Goal: Task Accomplishment & Management: Use online tool/utility

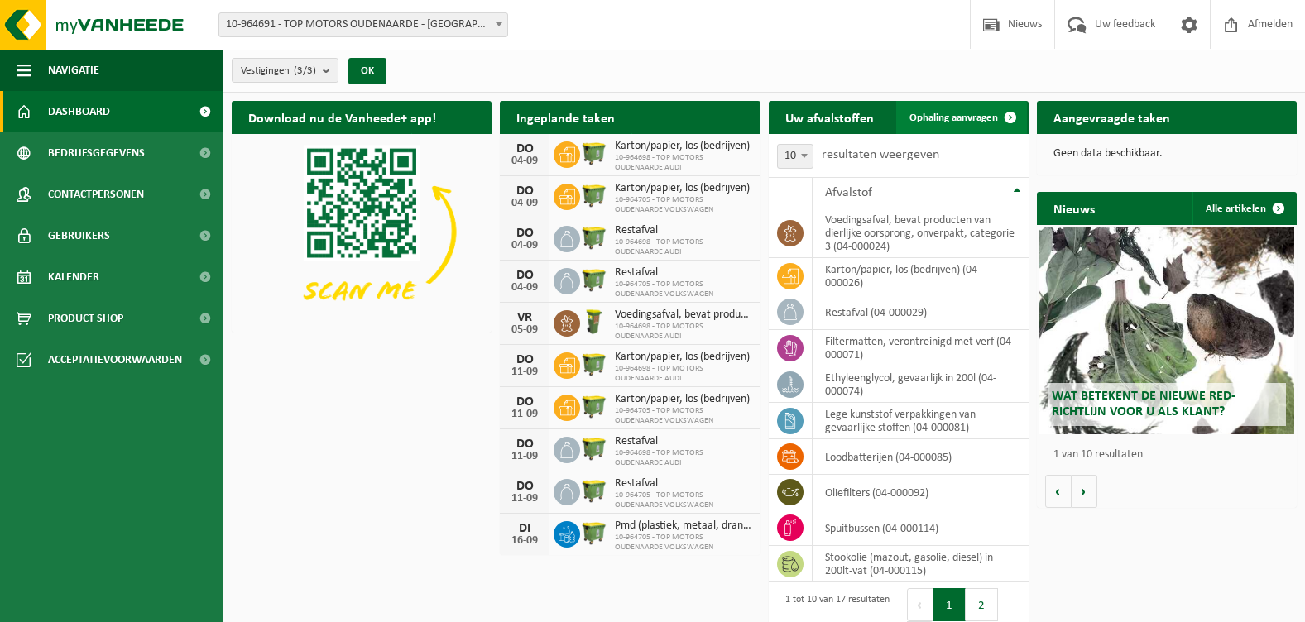
click at [955, 119] on span "Ophaling aanvragen" at bounding box center [953, 118] width 89 height 11
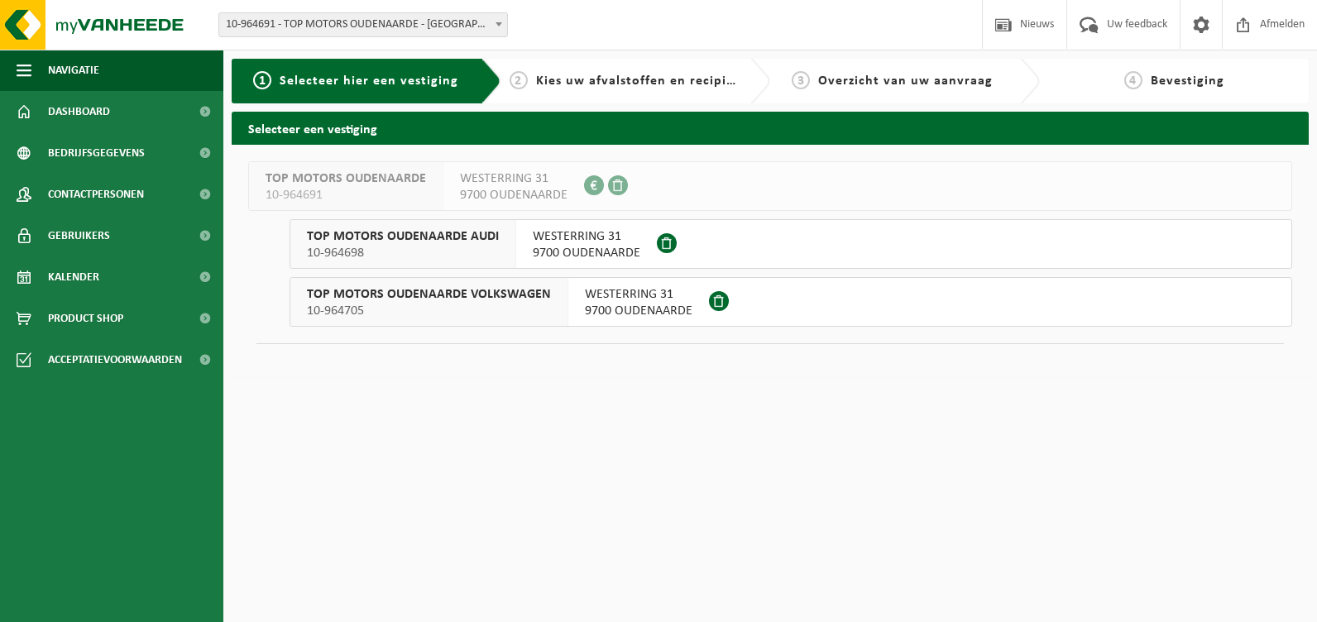
click at [433, 240] on span "TOP MOTORS OUDENAARDE AUDI" at bounding box center [403, 236] width 192 height 17
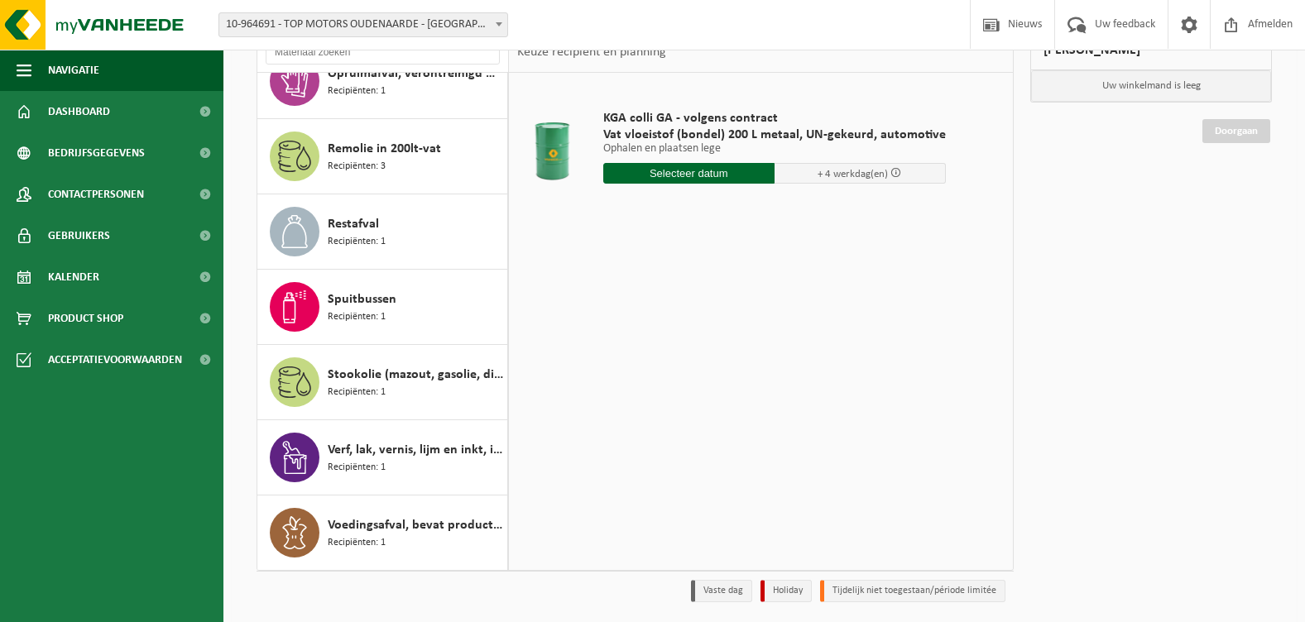
scroll to position [166, 0]
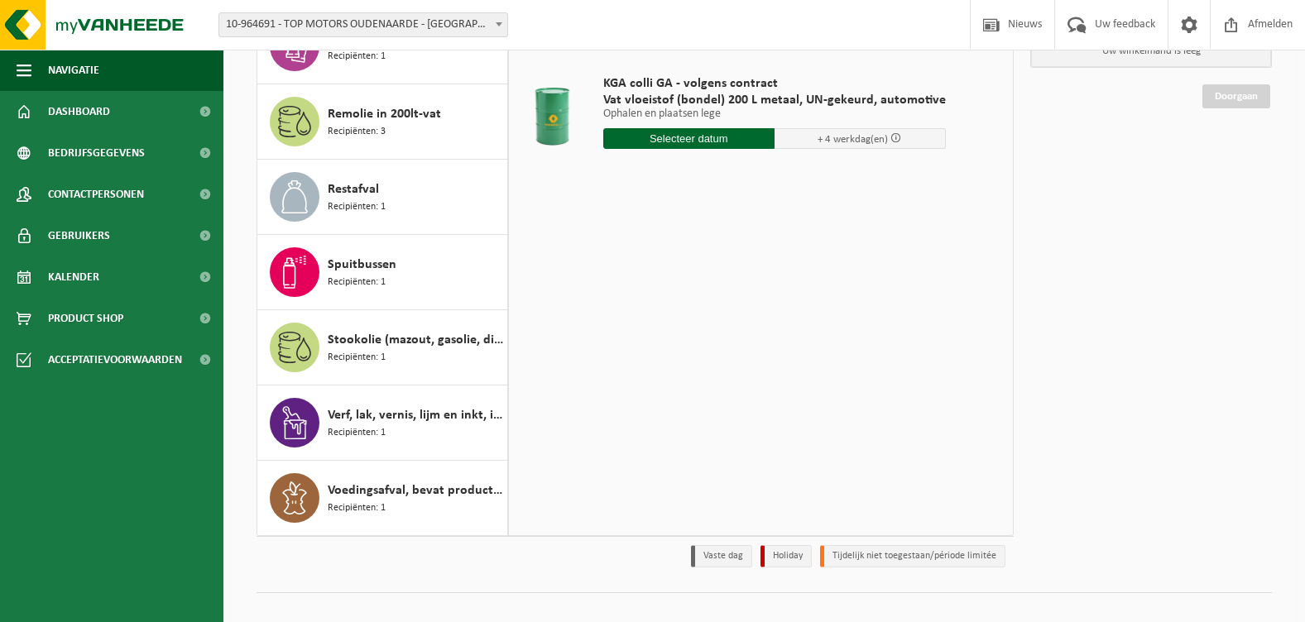
click at [678, 337] on div "KGA colli GA - volgens contract Vat vloeistof (bondel) 200 L metaal, UN-gekeurd…" at bounding box center [761, 286] width 504 height 497
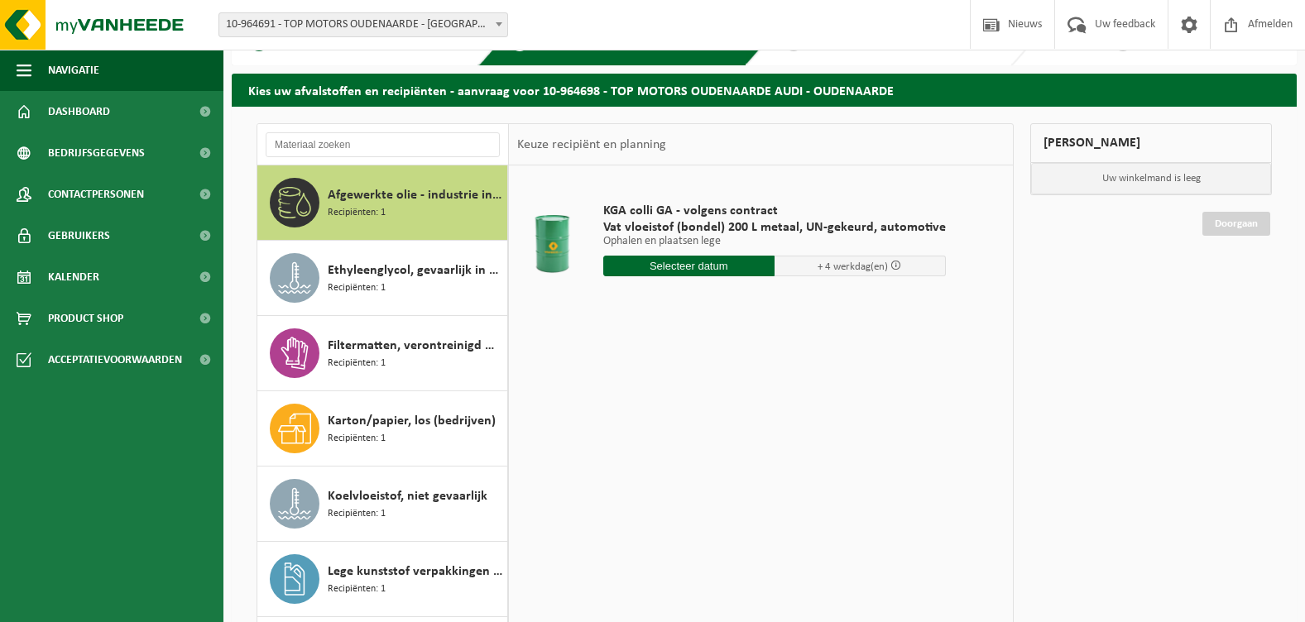
scroll to position [0, 0]
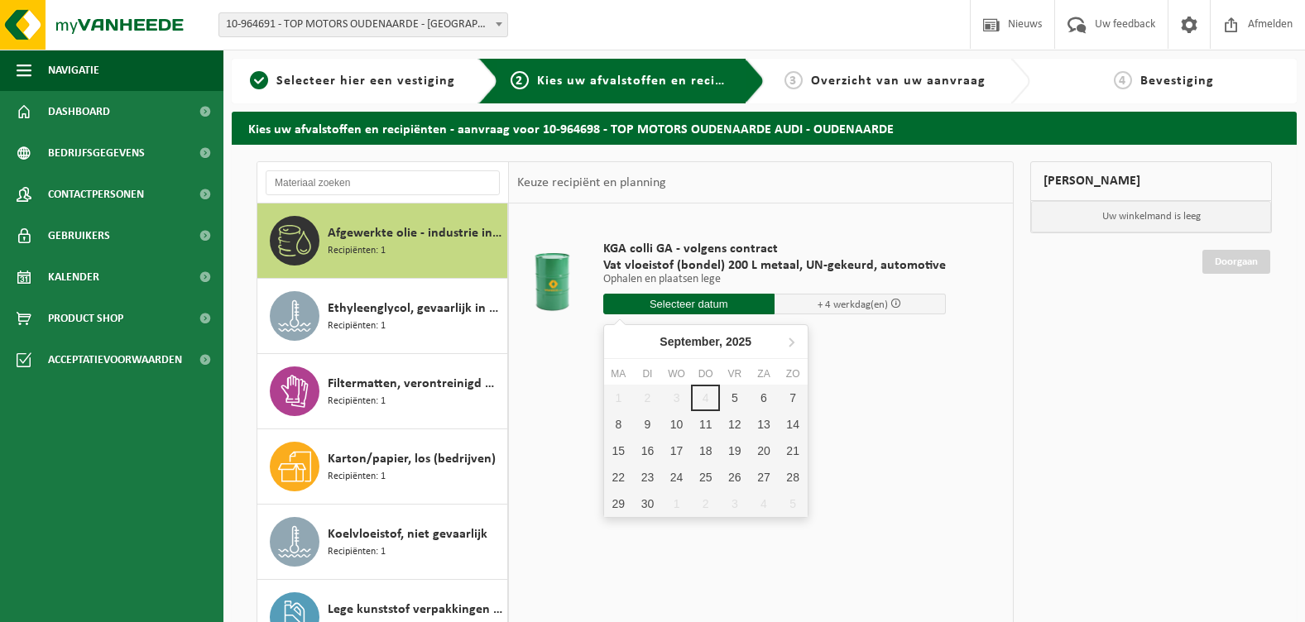
click at [665, 303] on input "text" at bounding box center [688, 304] width 171 height 21
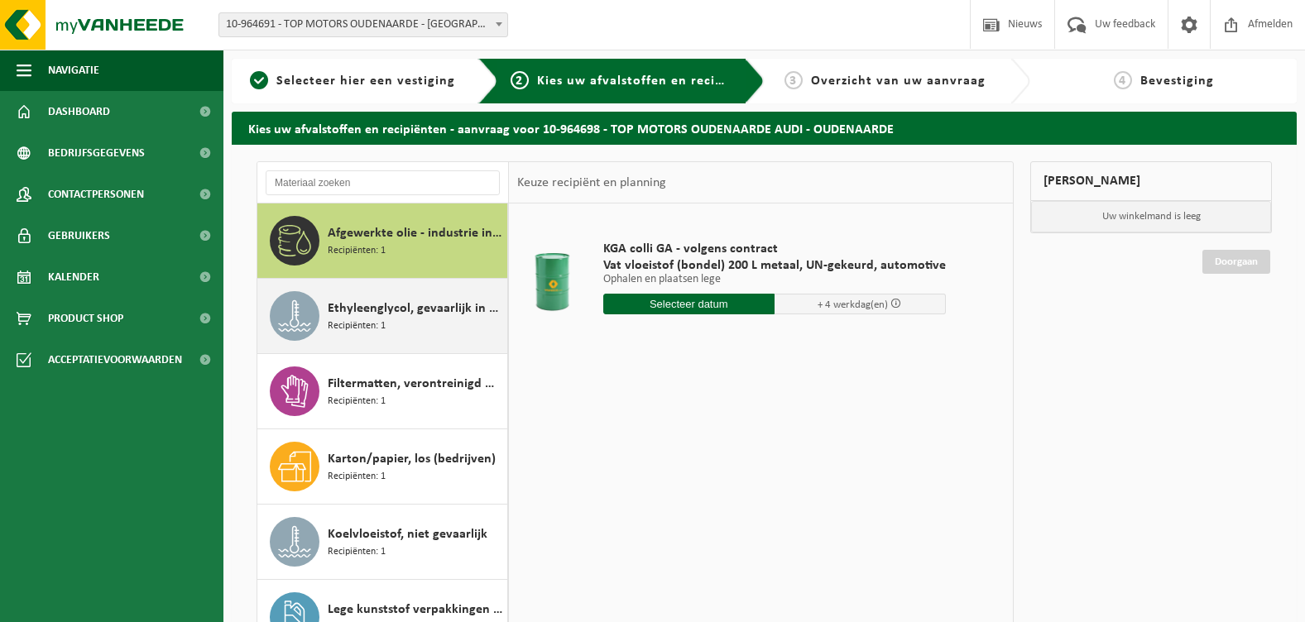
click at [290, 308] on icon at bounding box center [294, 316] width 33 height 33
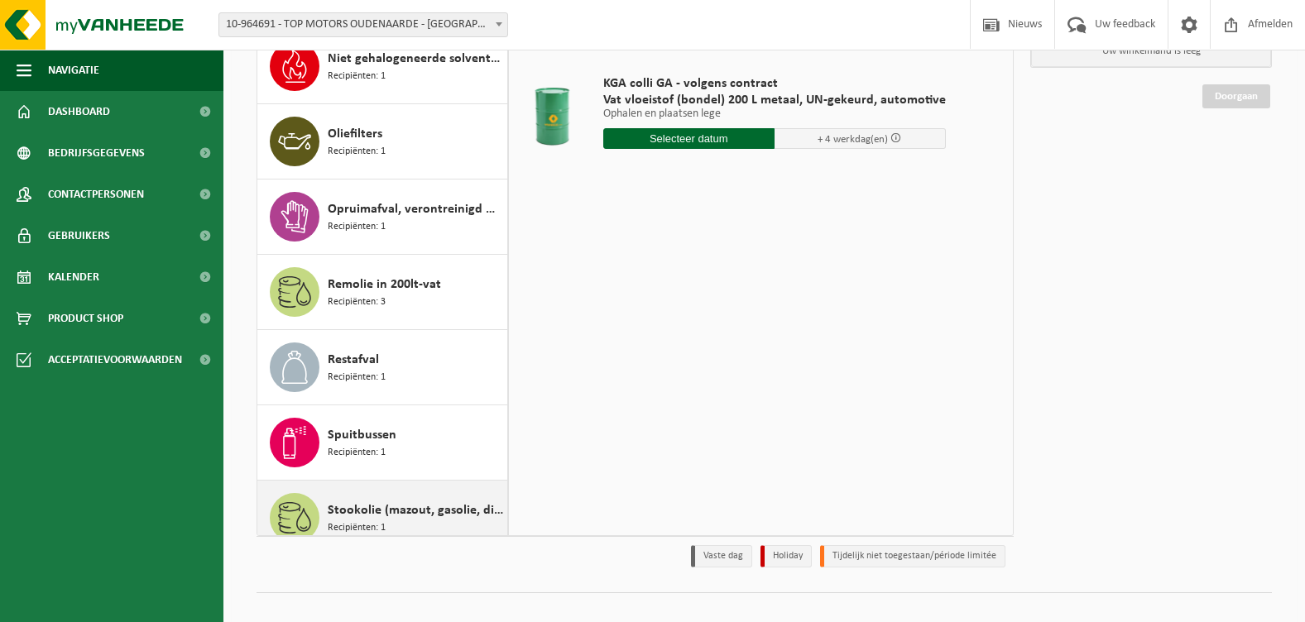
scroll to position [458, 0]
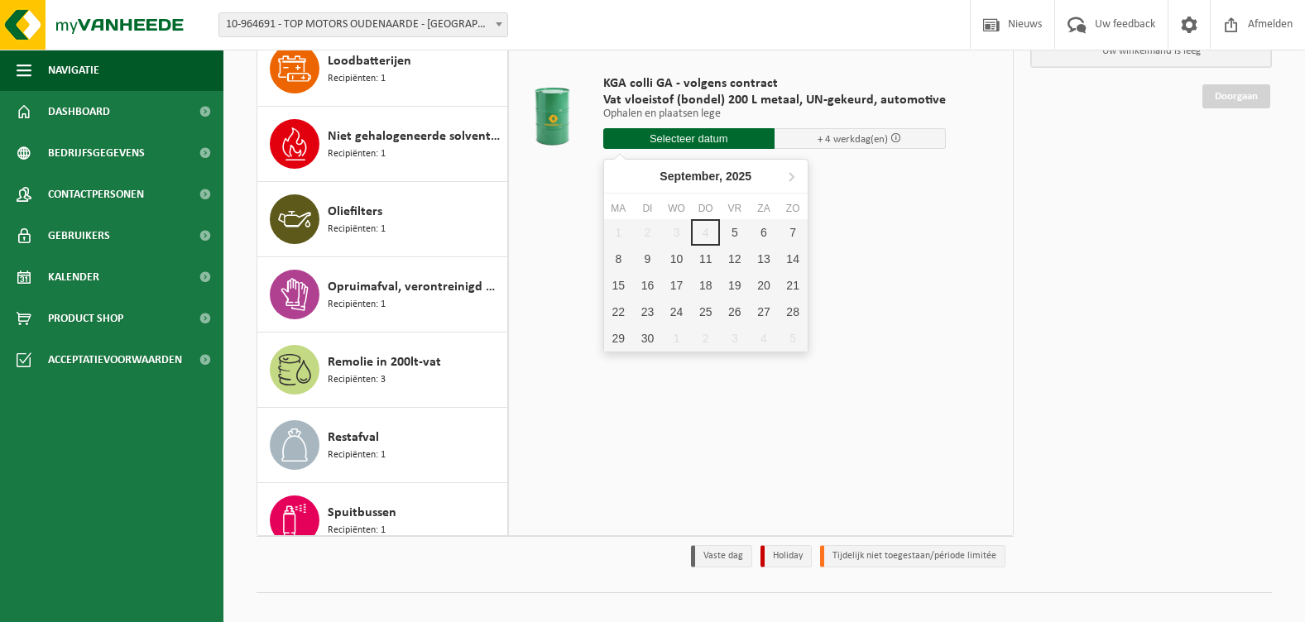
click at [656, 138] on input "text" at bounding box center [688, 138] width 171 height 21
click at [732, 233] on div "5" at bounding box center [734, 232] width 29 height 26
type input "Van 2025-09-05"
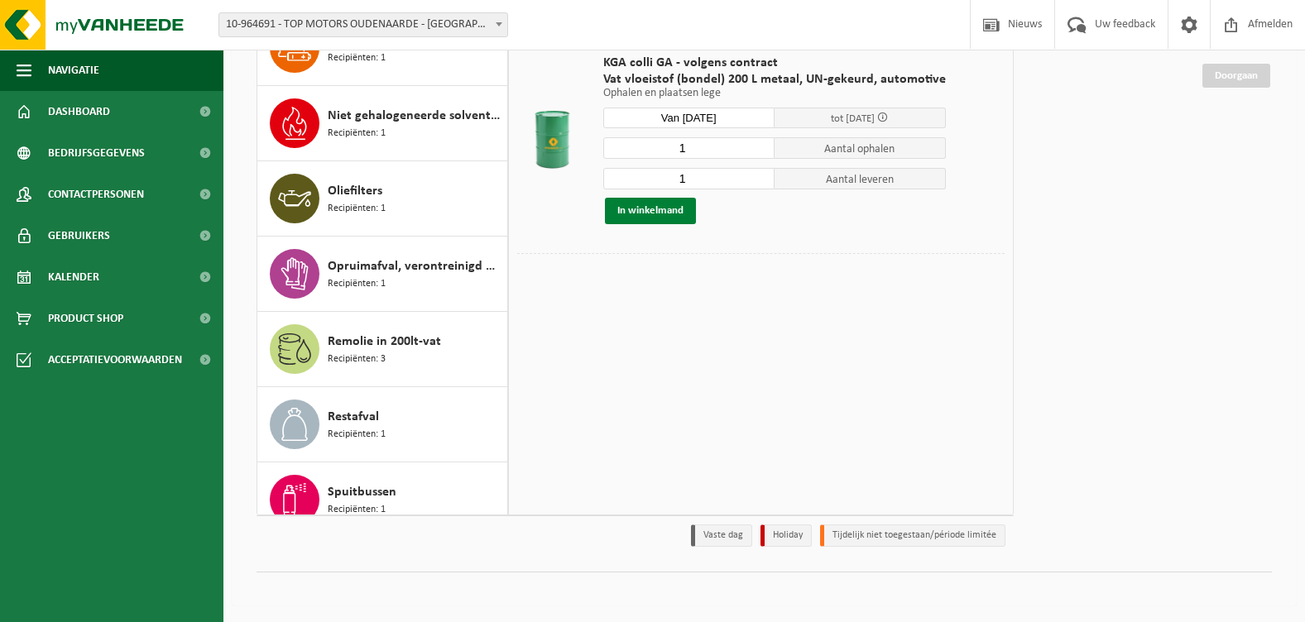
click at [649, 209] on button "In winkelmand" at bounding box center [650, 211] width 91 height 26
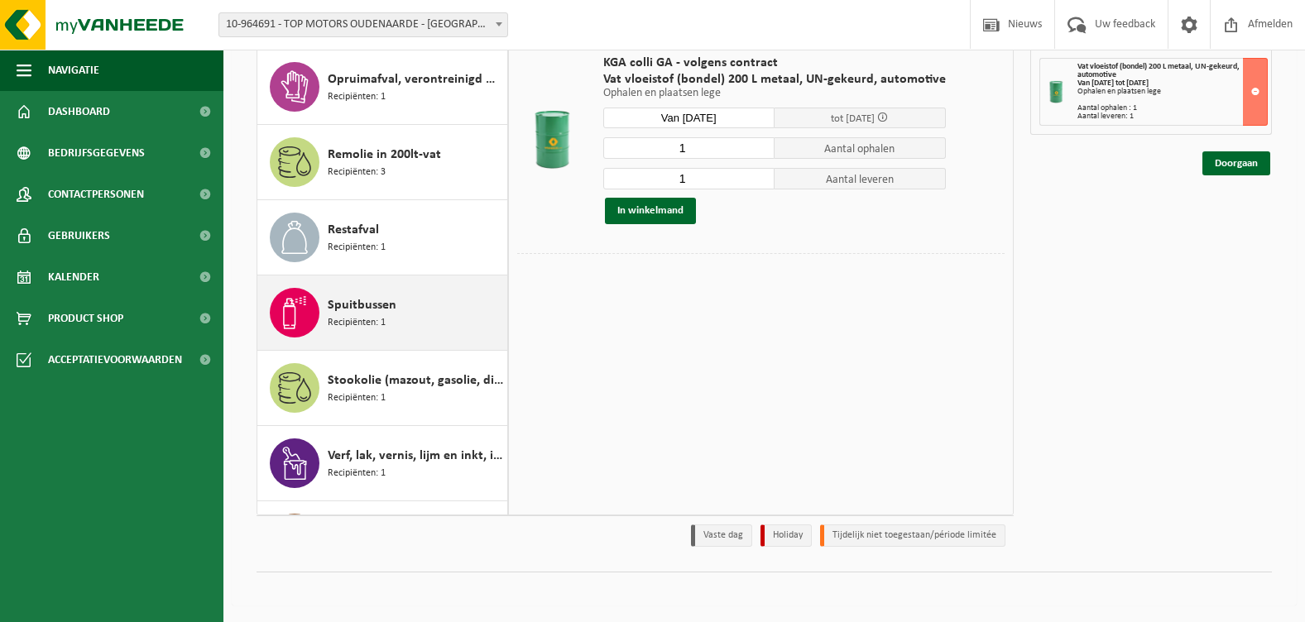
scroll to position [707, 0]
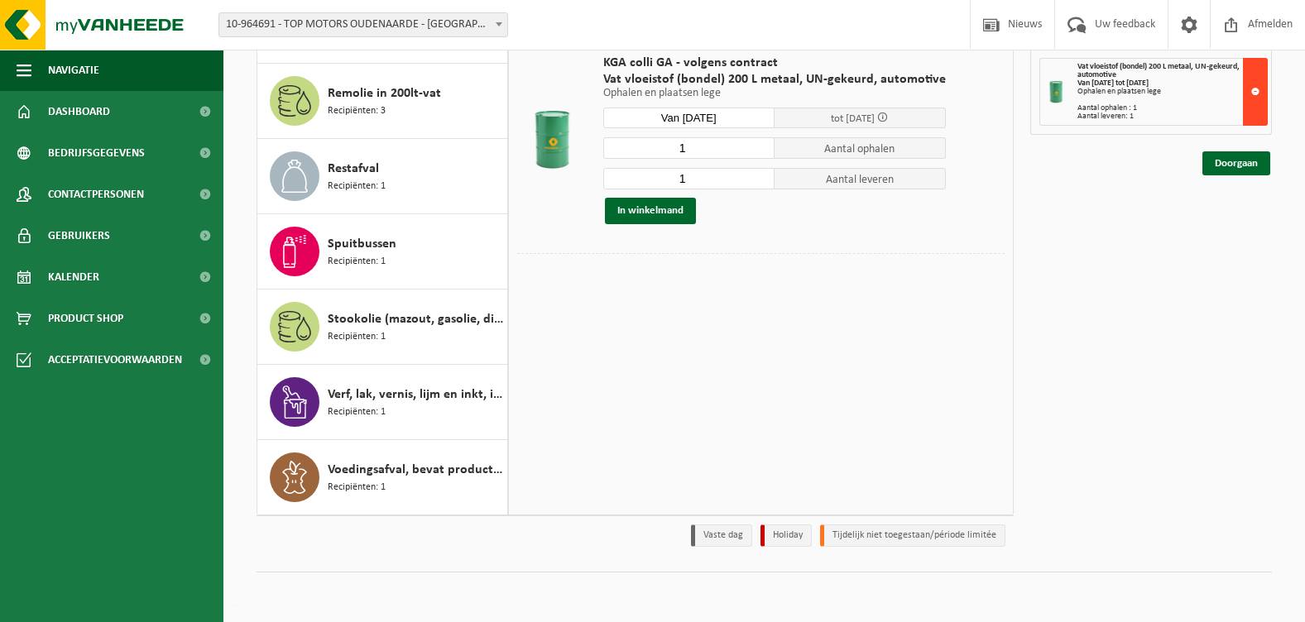
click at [1257, 89] on button at bounding box center [1255, 92] width 25 height 68
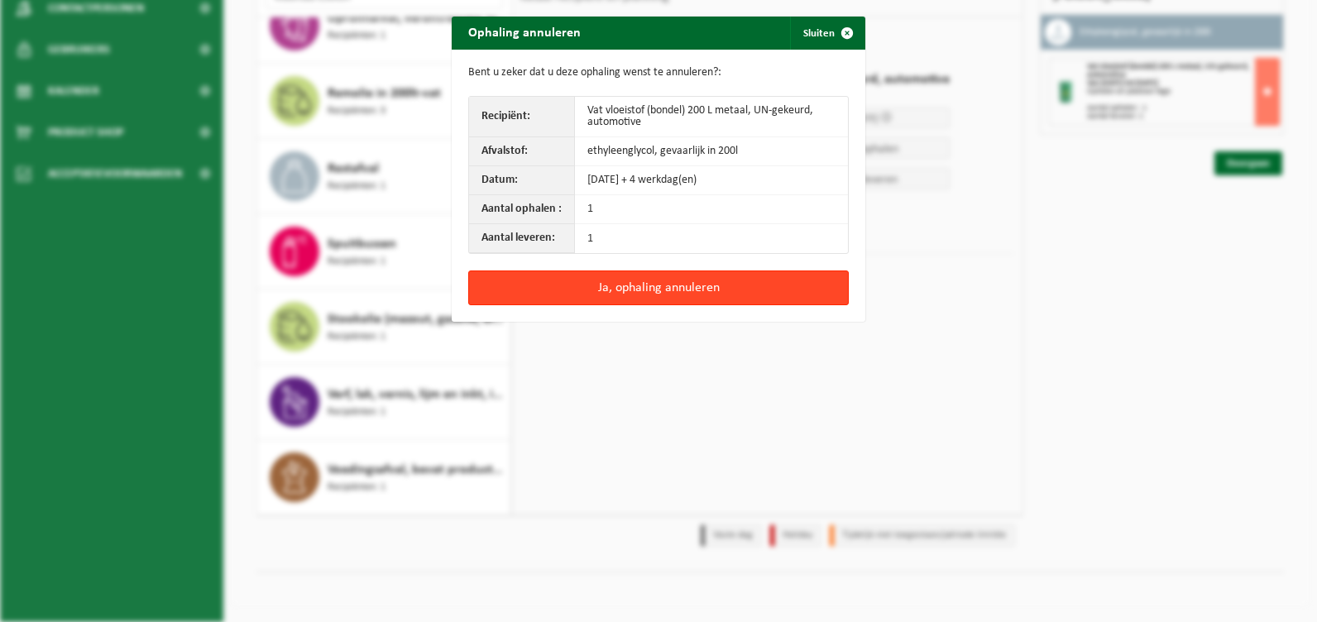
click at [661, 286] on button "Ja, ophaling annuleren" at bounding box center [658, 288] width 381 height 35
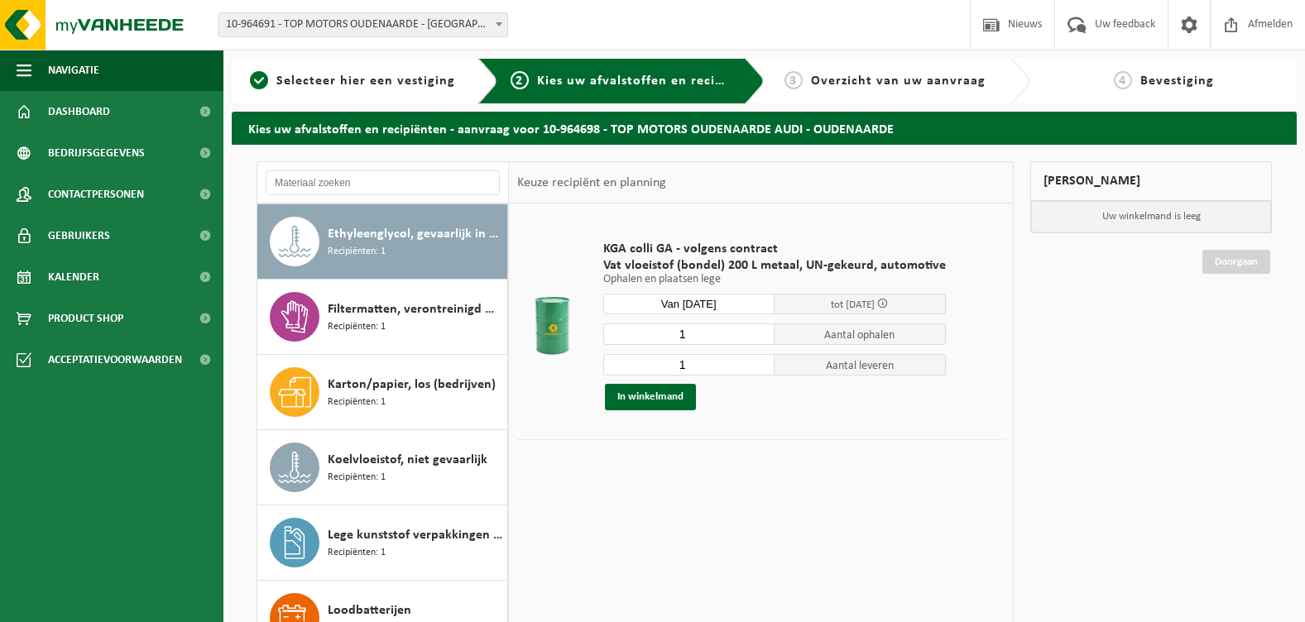
scroll to position [0, 0]
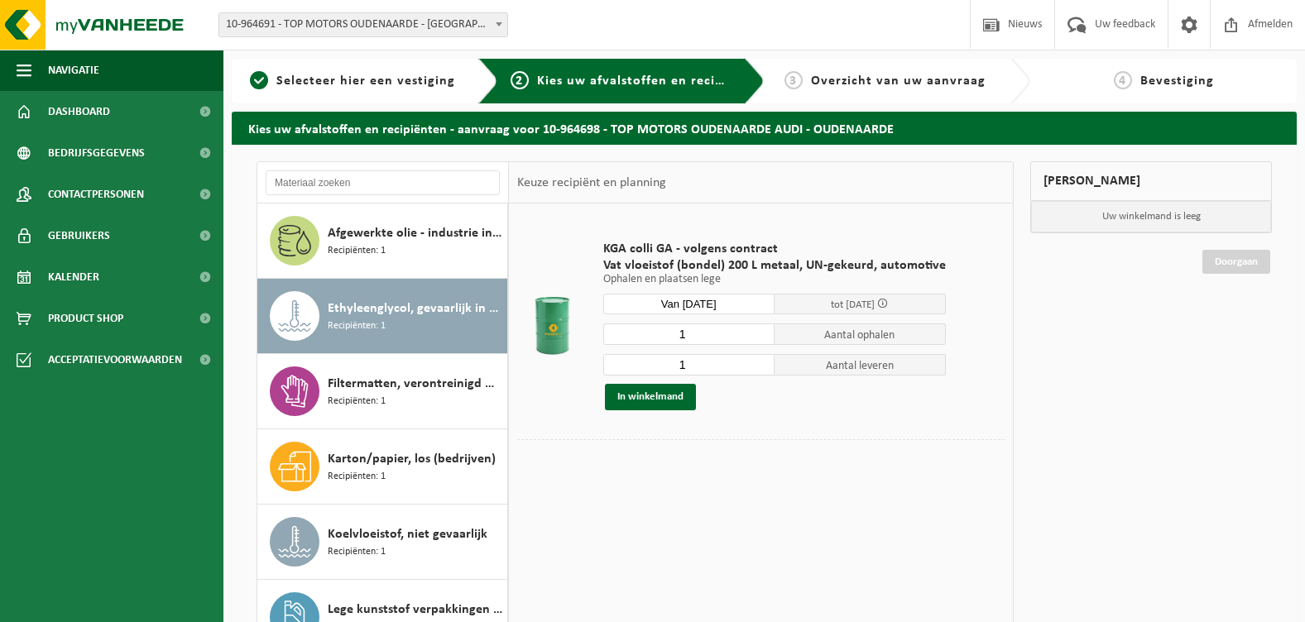
click at [549, 326] on div at bounding box center [553, 326] width 65 height 66
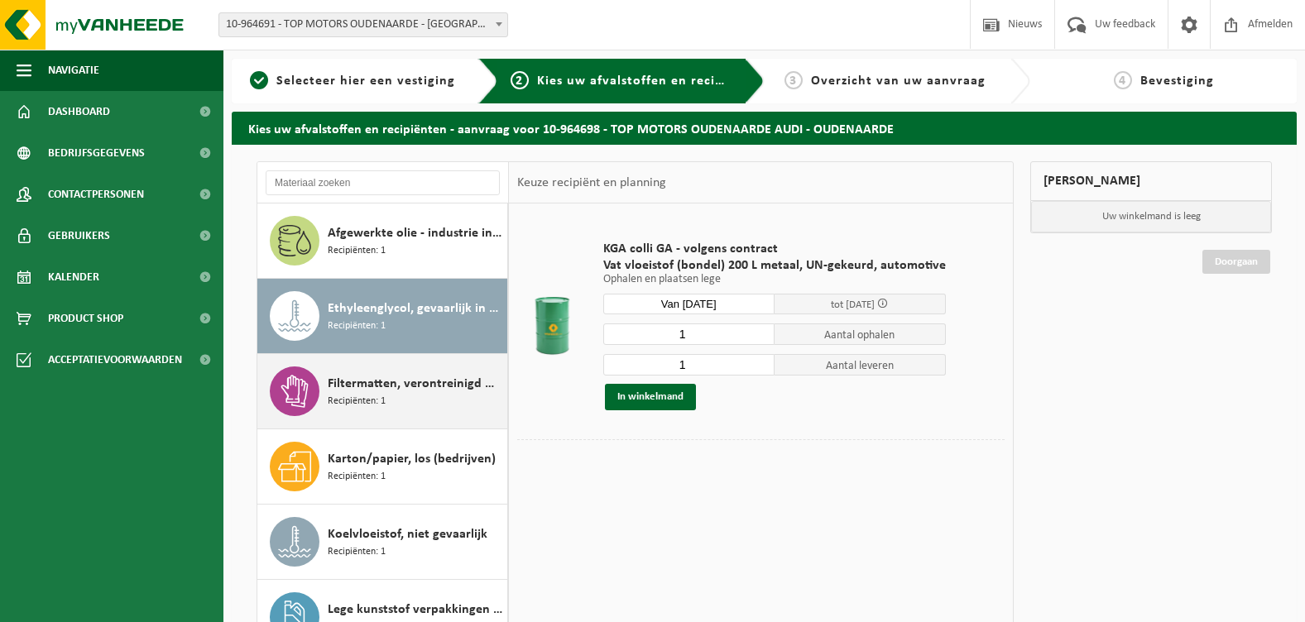
click at [363, 385] on span "Filtermatten, verontreinigd met verf" at bounding box center [415, 384] width 175 height 20
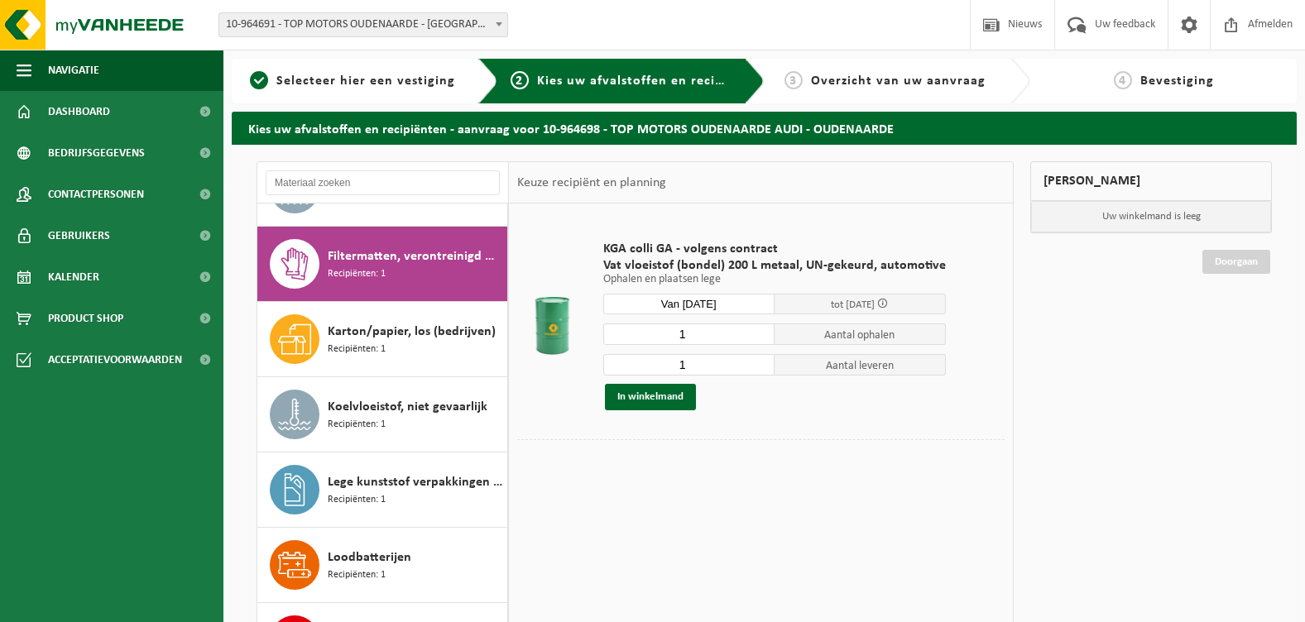
click at [363, 385] on div "Afgewerkte olie - industrie in 200lt Recipiënten: 1 Ethyleenglycol, gevaarlijk …" at bounding box center [383, 452] width 252 height 497
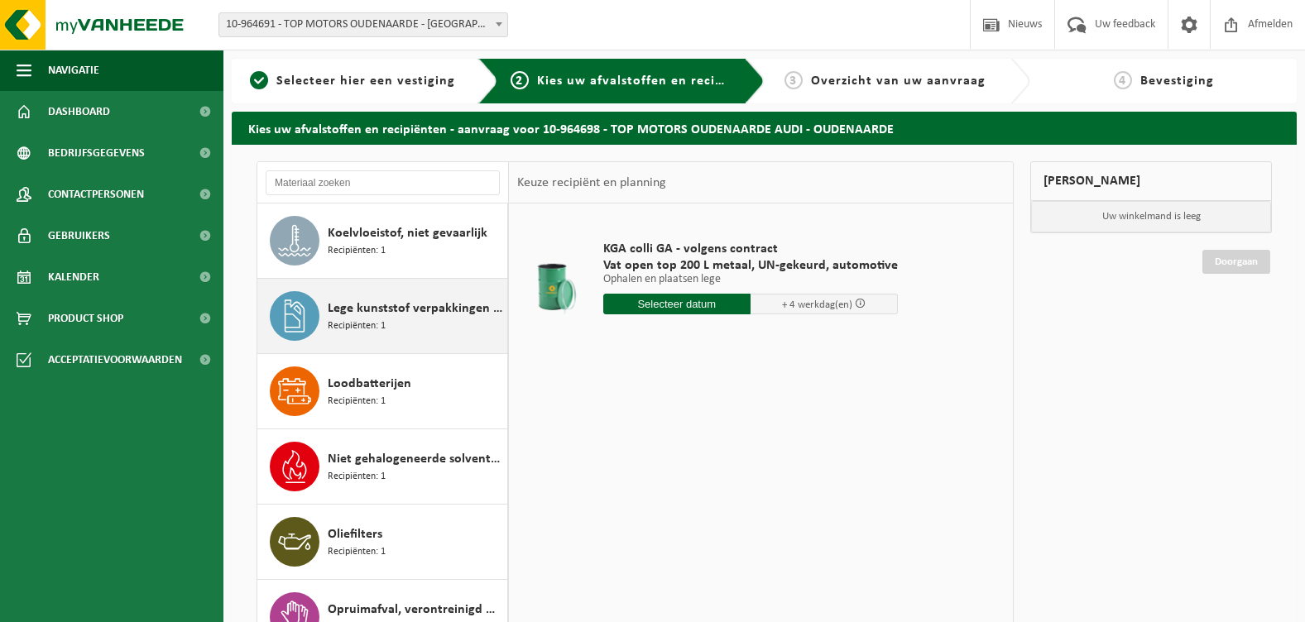
scroll to position [399, 0]
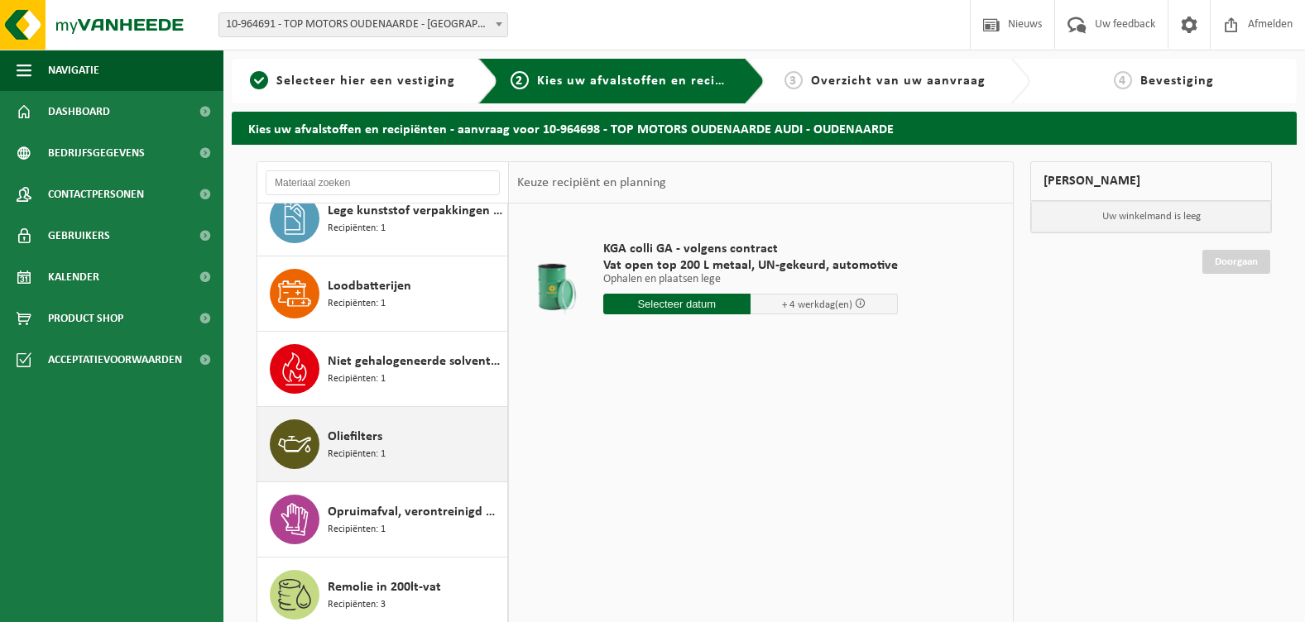
click at [360, 438] on span "Oliefilters" at bounding box center [355, 437] width 55 height 20
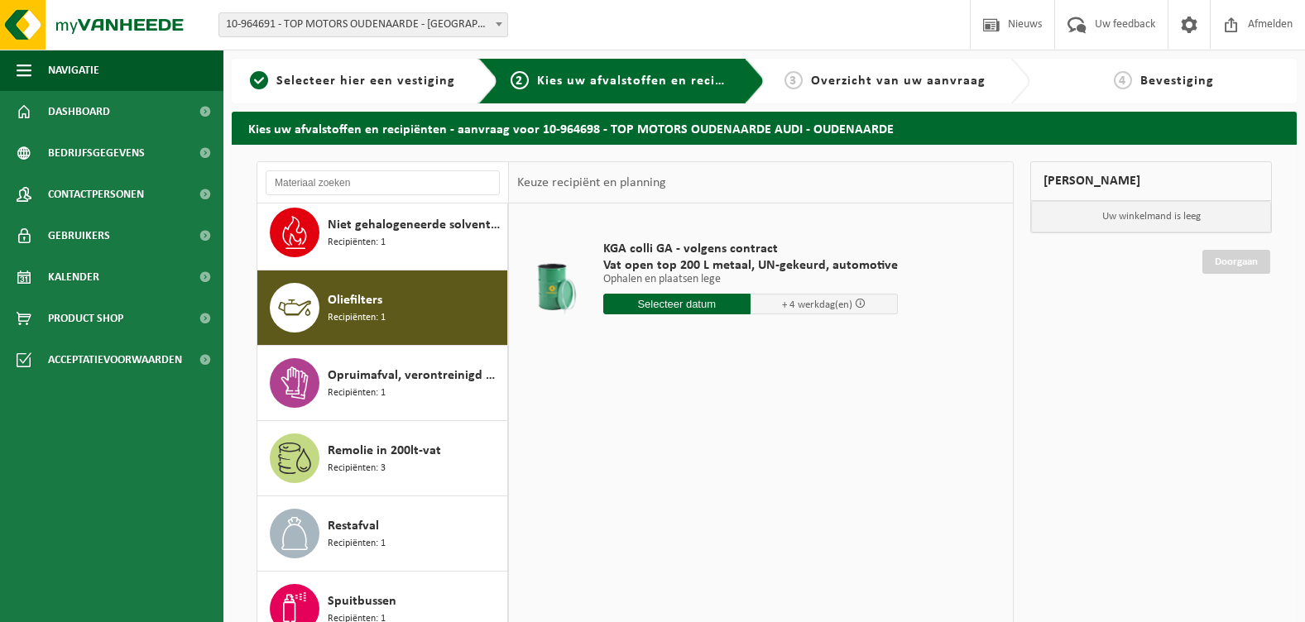
click at [360, 438] on div "Afgewerkte olie - industrie in 200lt Recipiënten: 1 Ethyleenglycol, gevaarlijk …" at bounding box center [383, 452] width 252 height 497
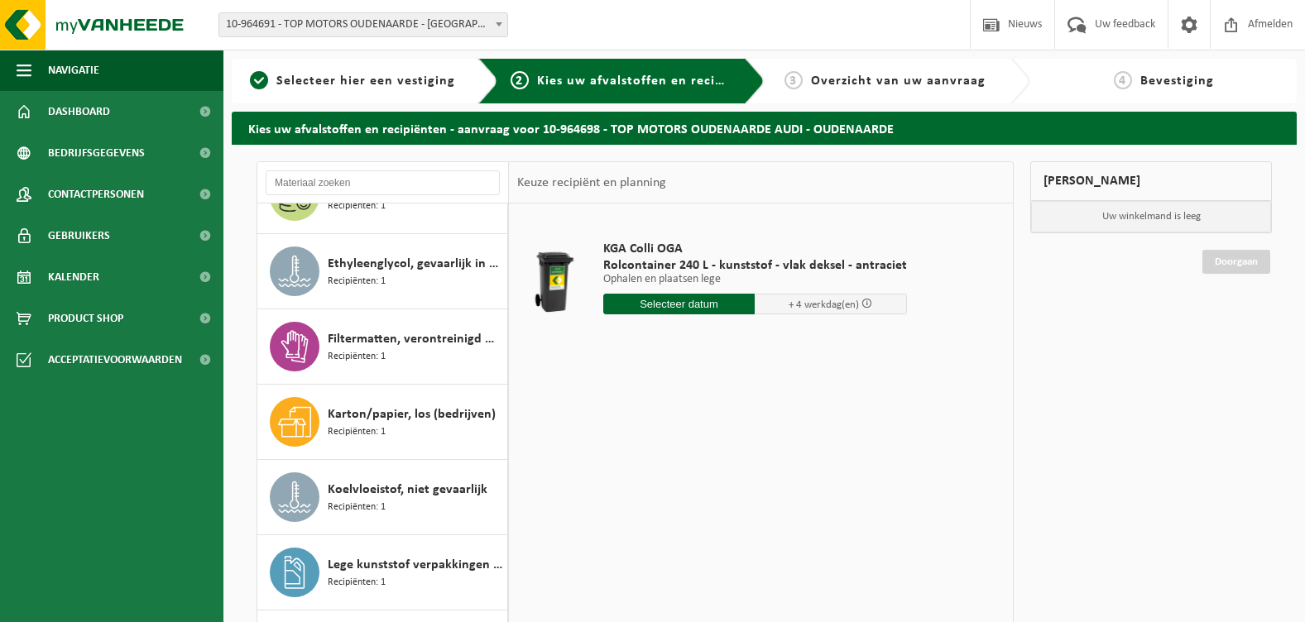
scroll to position [0, 0]
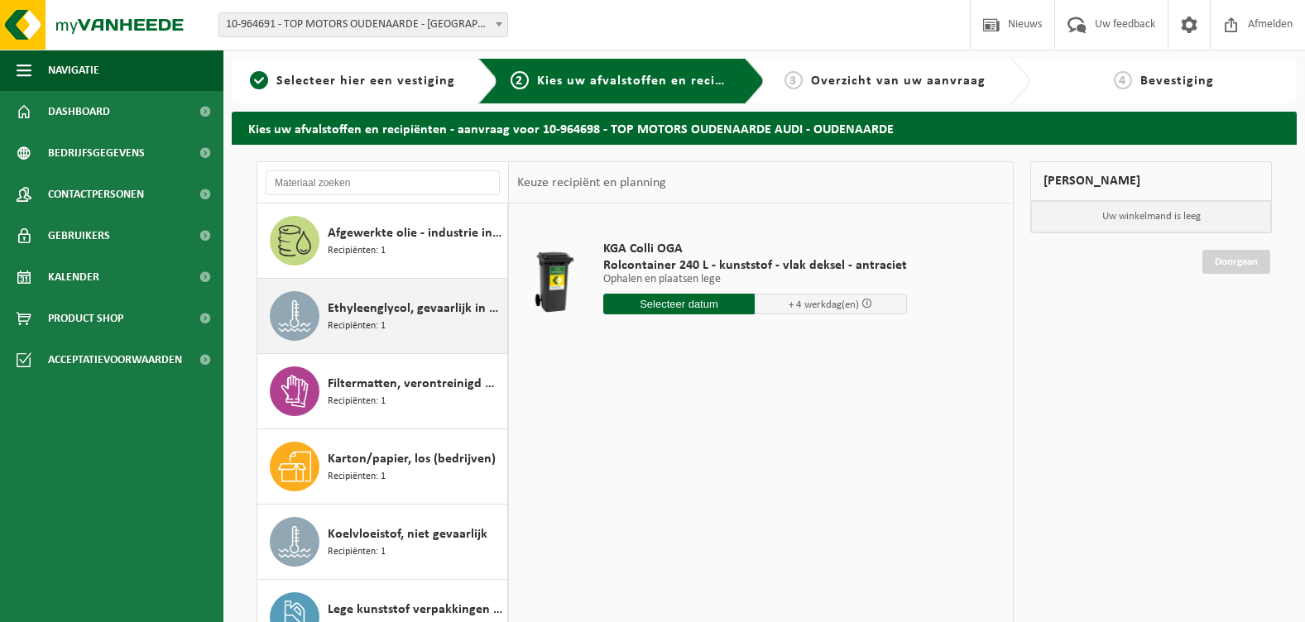
click at [404, 314] on span "Ethyleenglycol, gevaarlijk in 200l" at bounding box center [415, 309] width 175 height 20
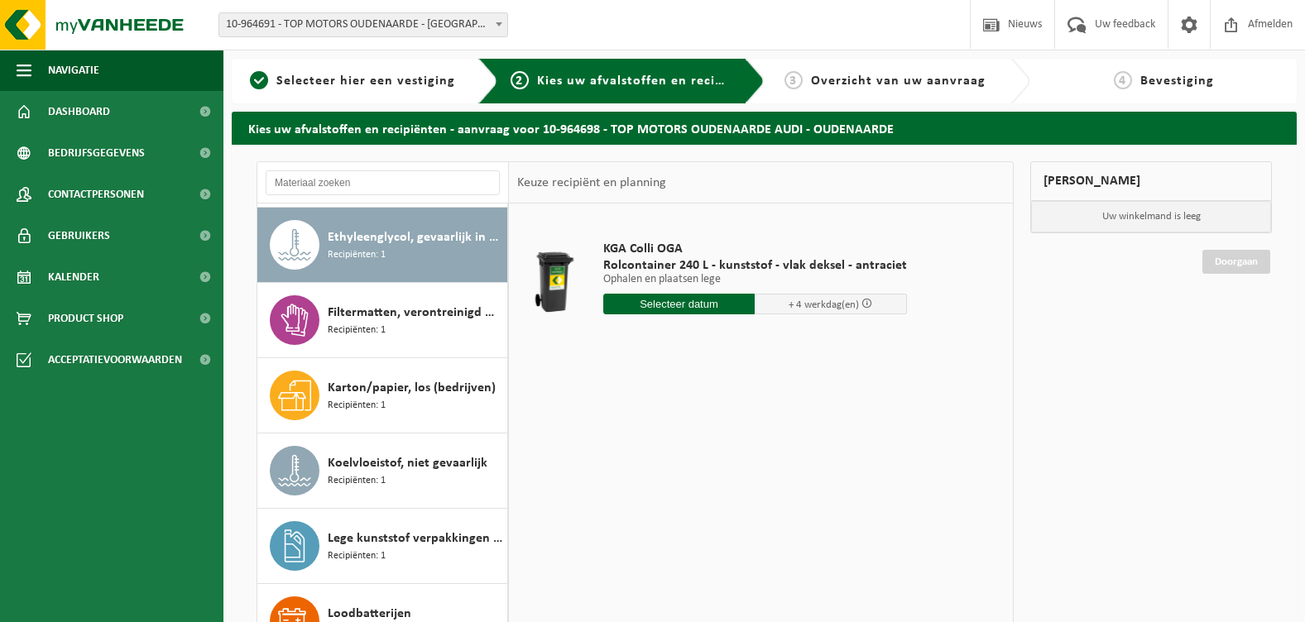
click at [404, 314] on div "Afgewerkte olie - industrie in 200lt Recipiënten: 1 Ethyleenglycol, gevaarlijk …" at bounding box center [383, 452] width 252 height 497
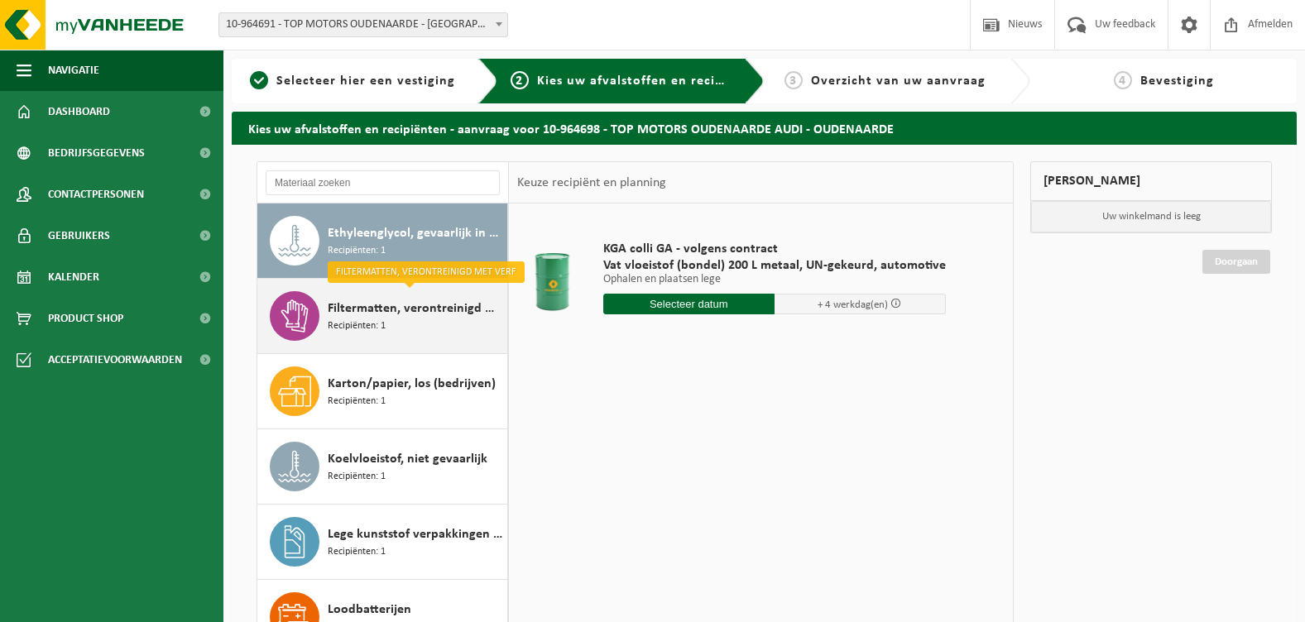
click at [404, 310] on span "Filtermatten, verontreinigd met verf" at bounding box center [415, 309] width 175 height 20
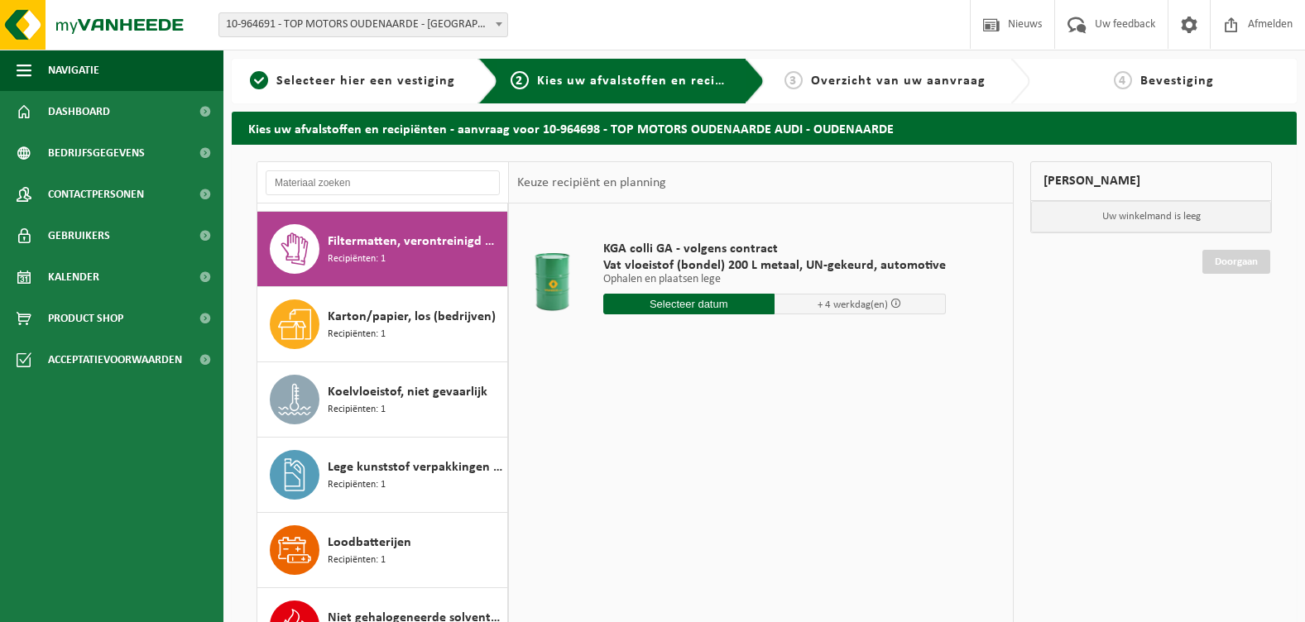
click at [404, 310] on div "Afgewerkte olie - industrie in 200lt Recipiënten: 1 Ethyleenglycol, gevaarlijk …" at bounding box center [383, 452] width 252 height 497
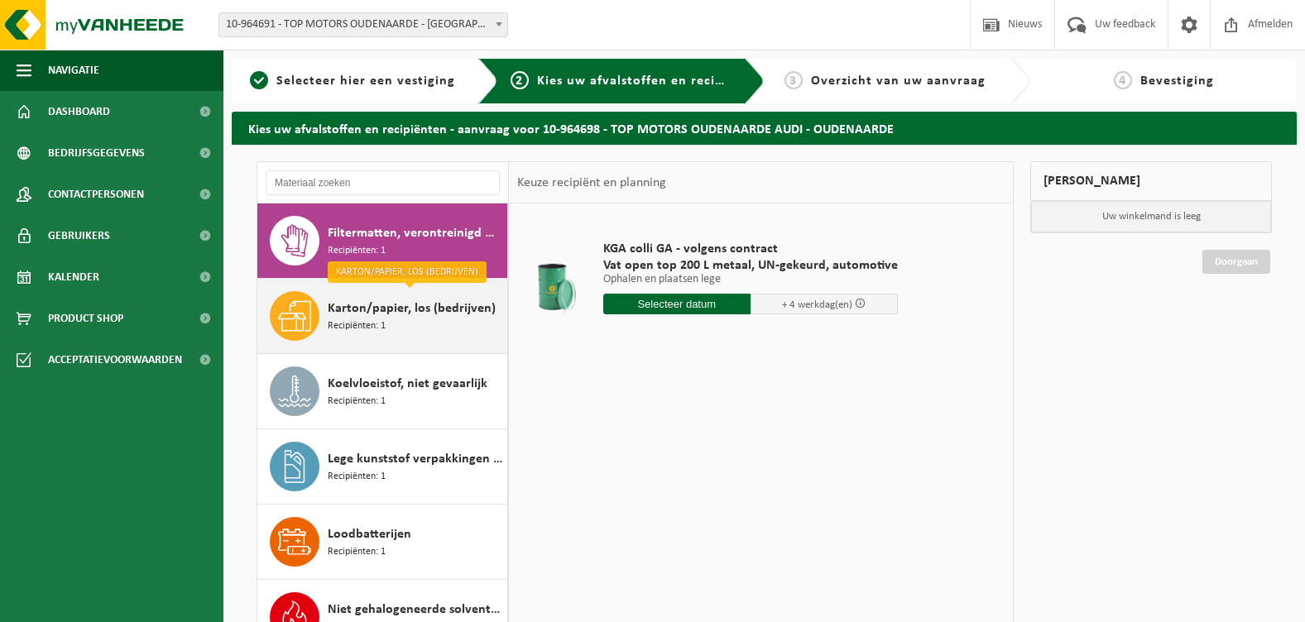
click at [405, 310] on span "Karton/papier, los (bedrijven)" at bounding box center [412, 309] width 168 height 20
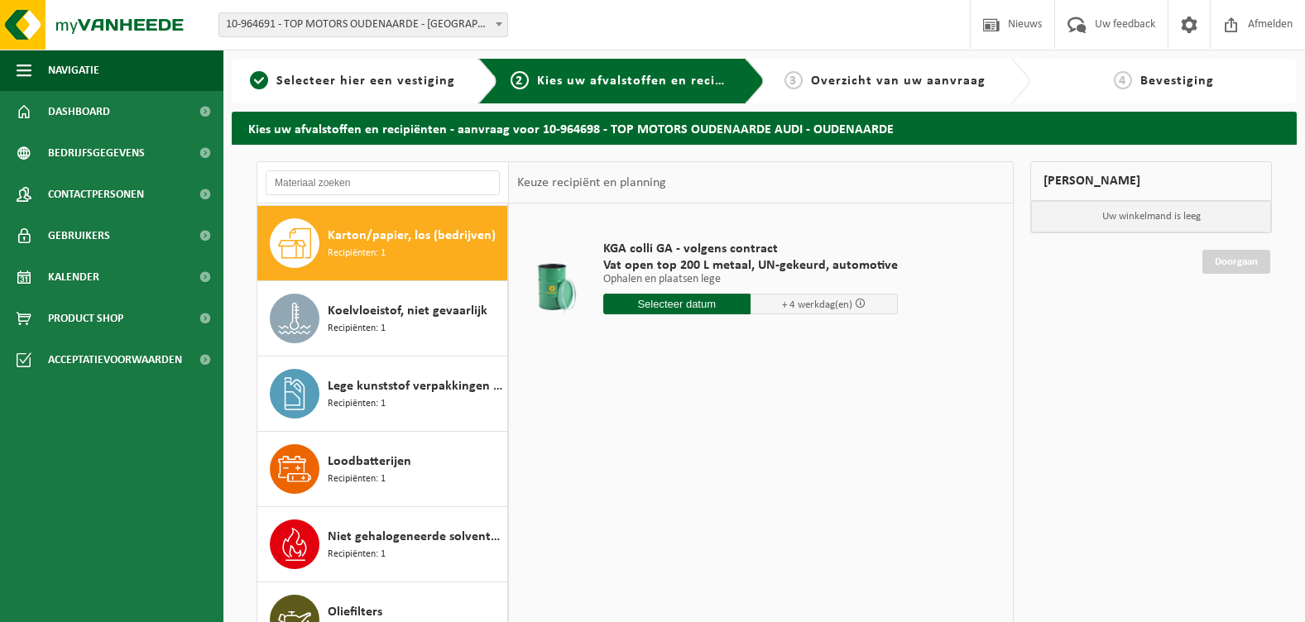
click at [405, 310] on div "Afgewerkte olie - industrie in 200lt Recipiënten: 1 Ethyleenglycol, gevaarlijk …" at bounding box center [383, 452] width 252 height 497
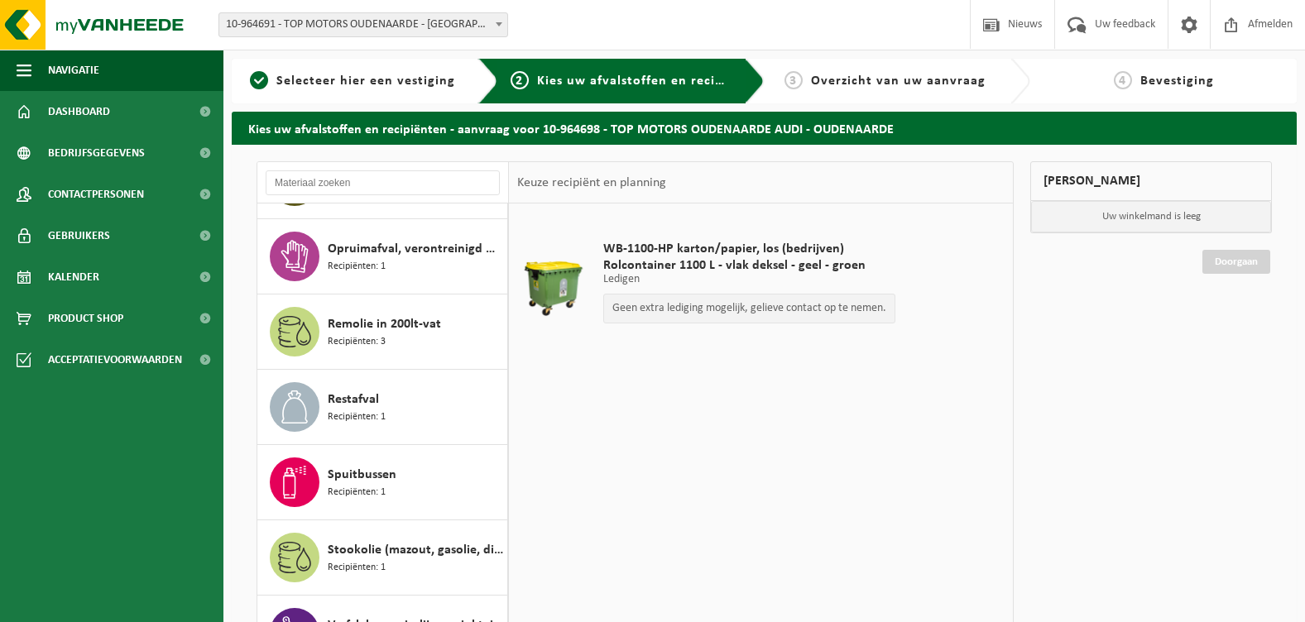
scroll to position [707, 0]
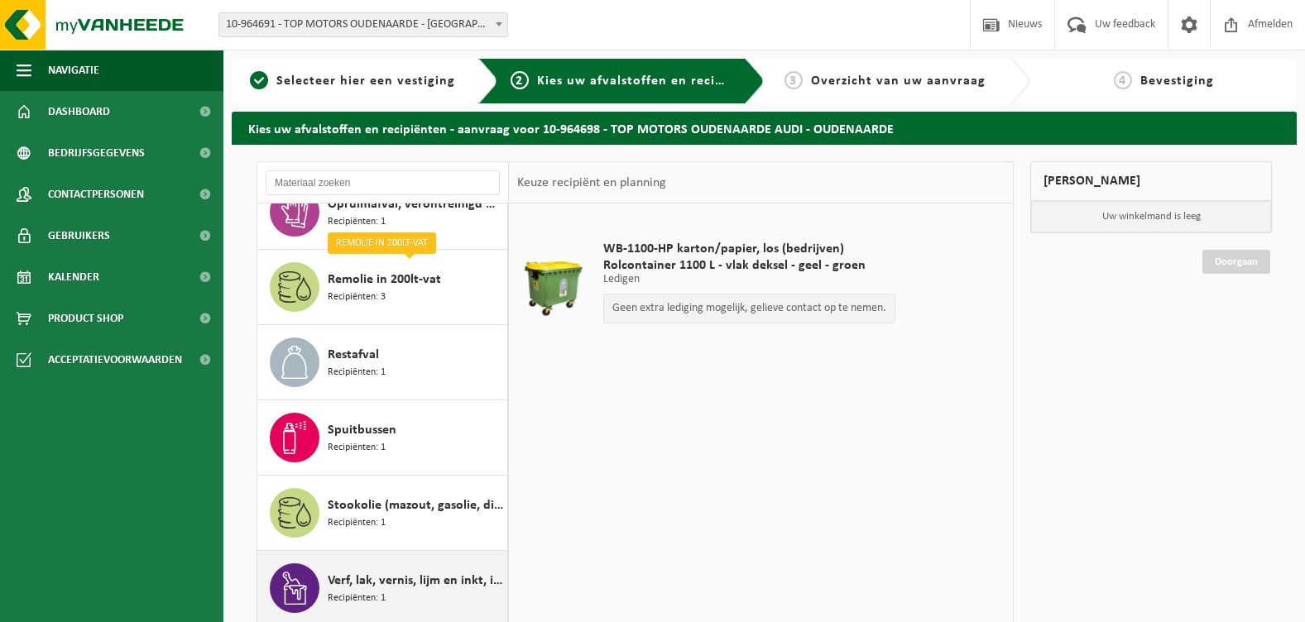
click at [362, 581] on span "Verf, lak, vernis, lijm en inkt, industrieel in kleinverpakking" at bounding box center [415, 581] width 175 height 20
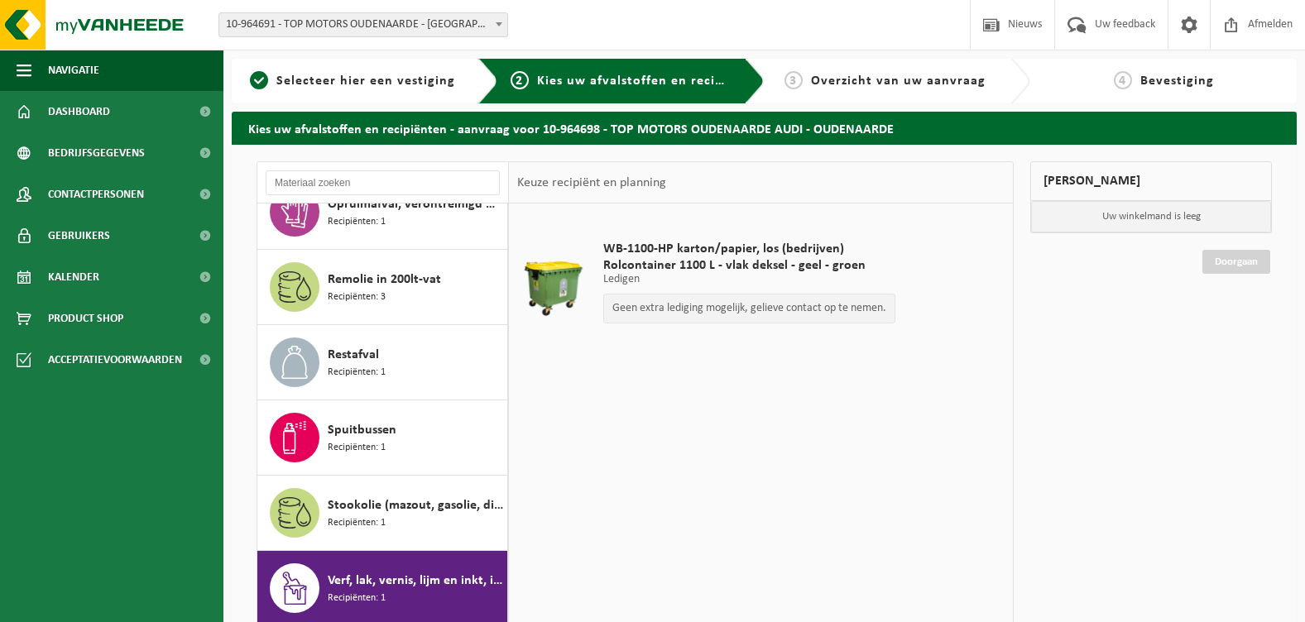
click at [362, 581] on span "Verf, lak, vernis, lijm en inkt, industrieel in kleinverpakking" at bounding box center [415, 581] width 175 height 20
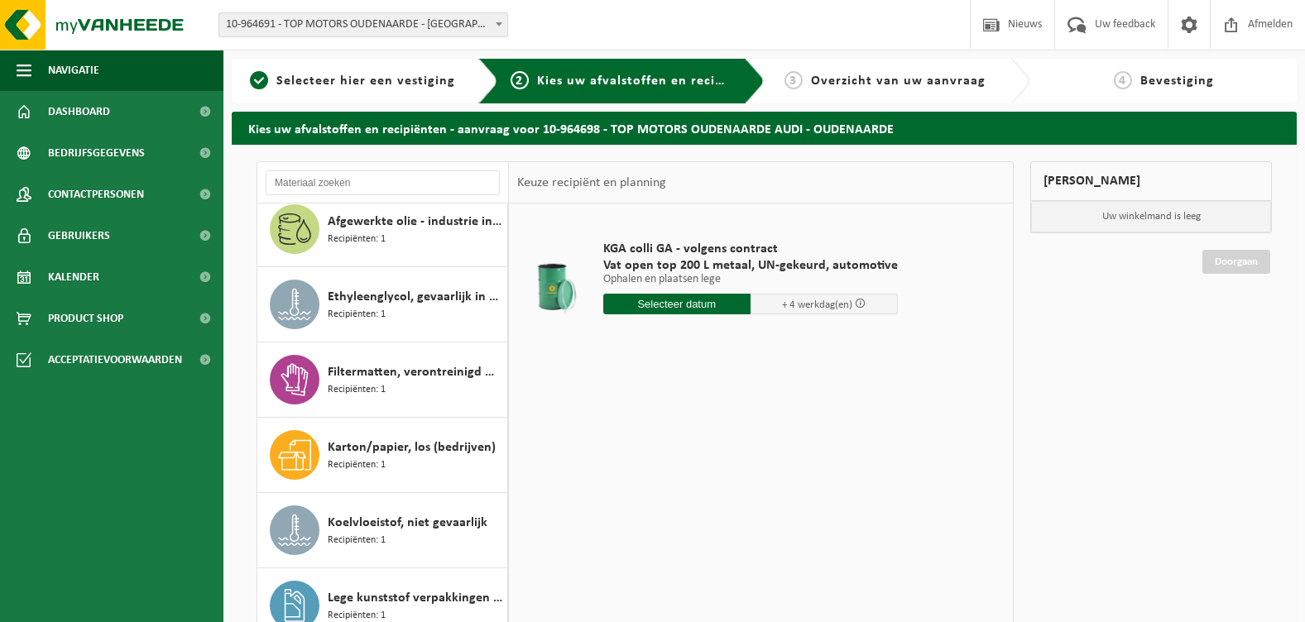
scroll to position [0, 0]
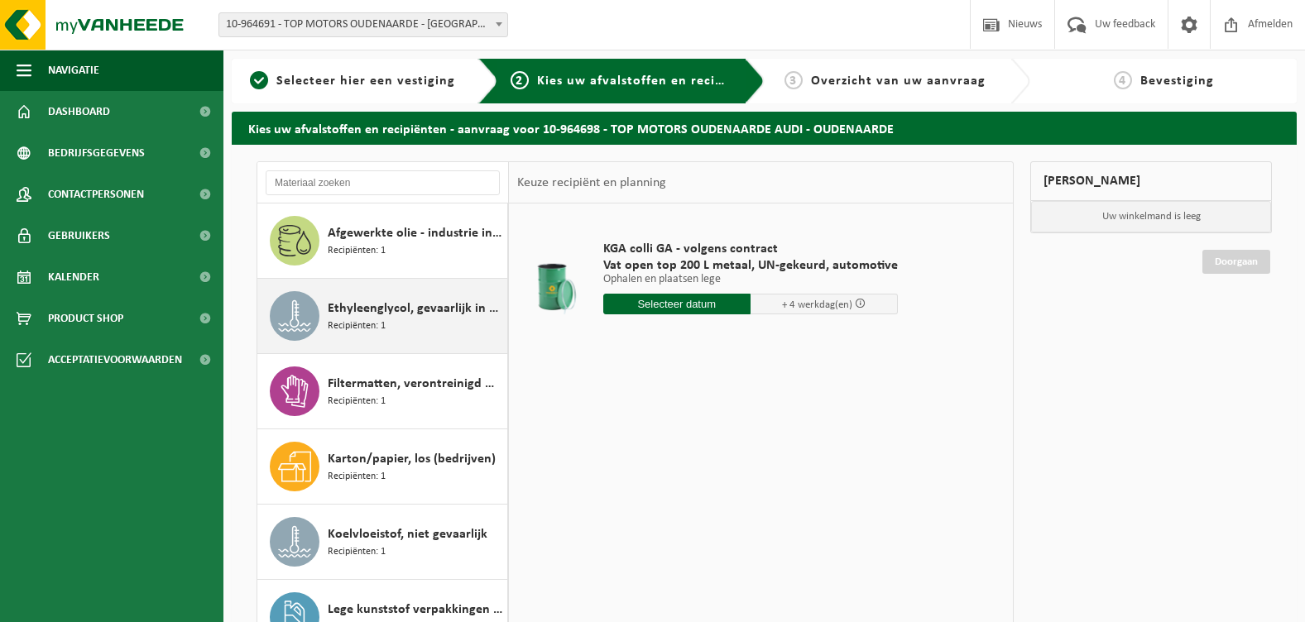
click at [420, 330] on div "Ethyleenglycol, gevaarlijk in 200l Recipiënten: 1" at bounding box center [415, 316] width 175 height 50
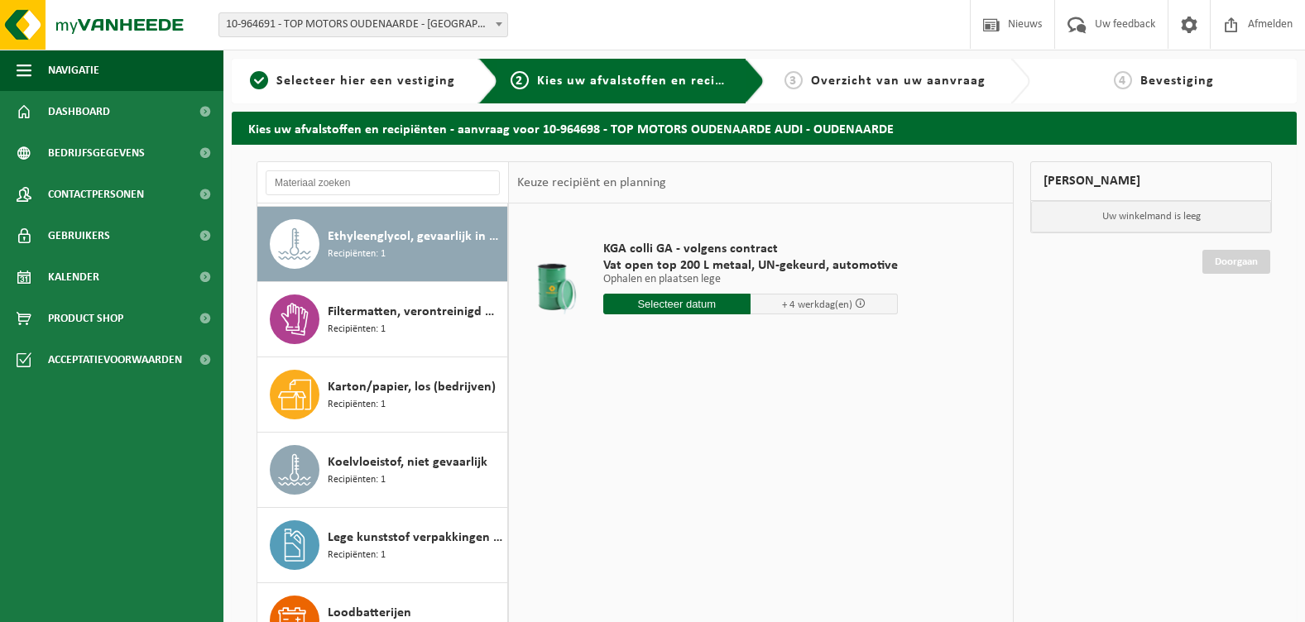
click at [420, 330] on div "Afgewerkte olie - industrie in 200lt Recipiënten: 1 Ethyleenglycol, gevaarlijk …" at bounding box center [383, 452] width 252 height 497
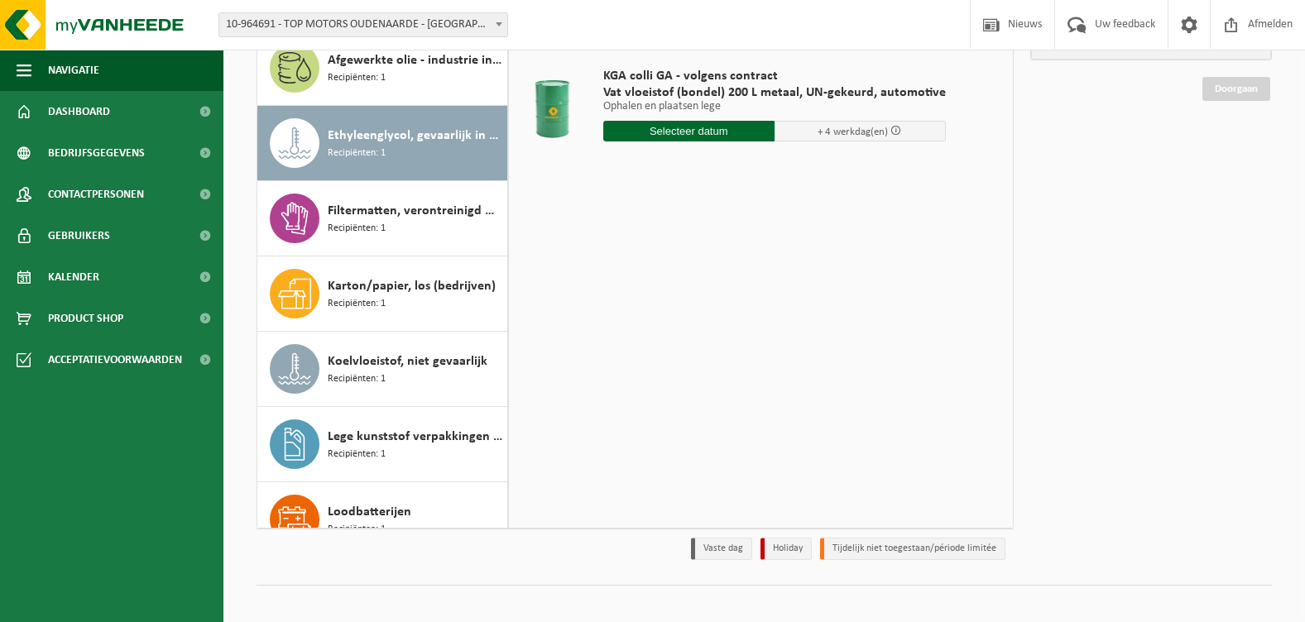
scroll to position [186, 0]
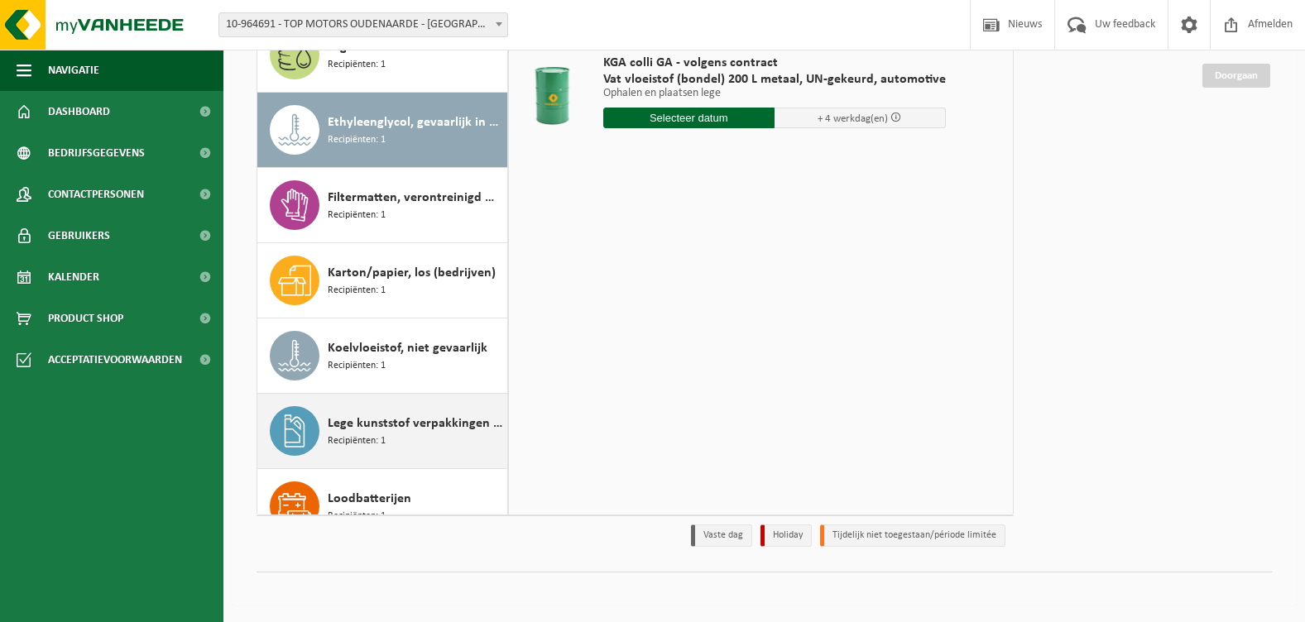
click at [380, 430] on span "Lege kunststof verpakkingen van gevaarlijke stoffen" at bounding box center [415, 424] width 175 height 20
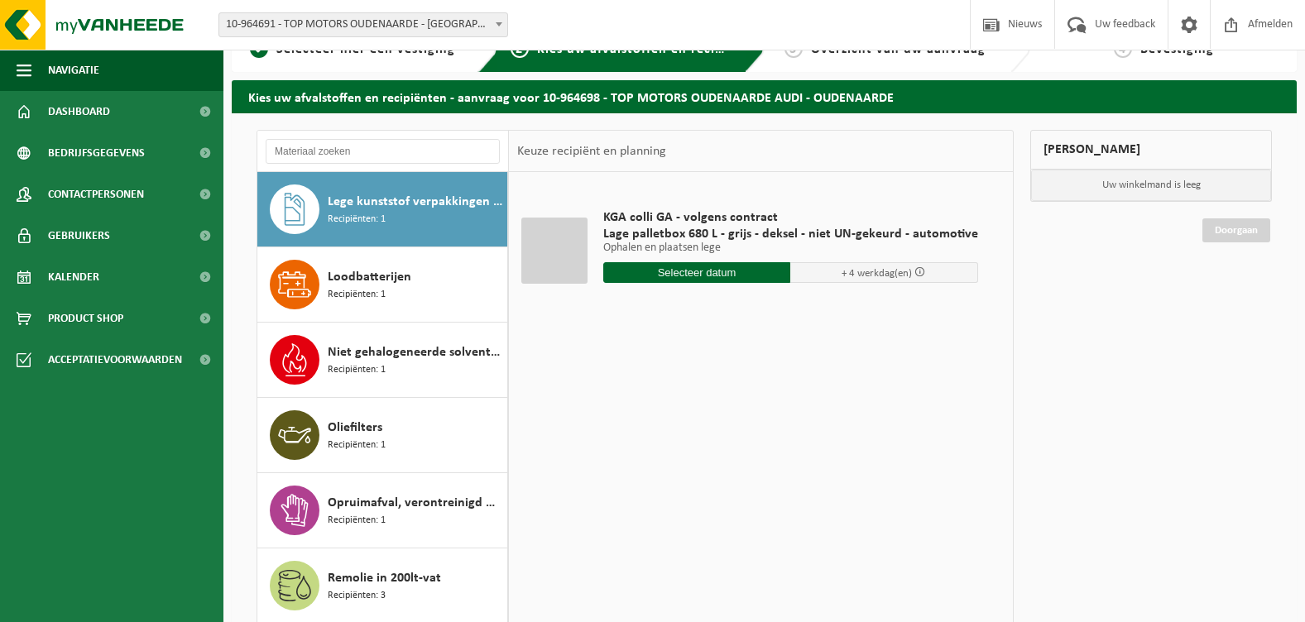
scroll to position [21, 0]
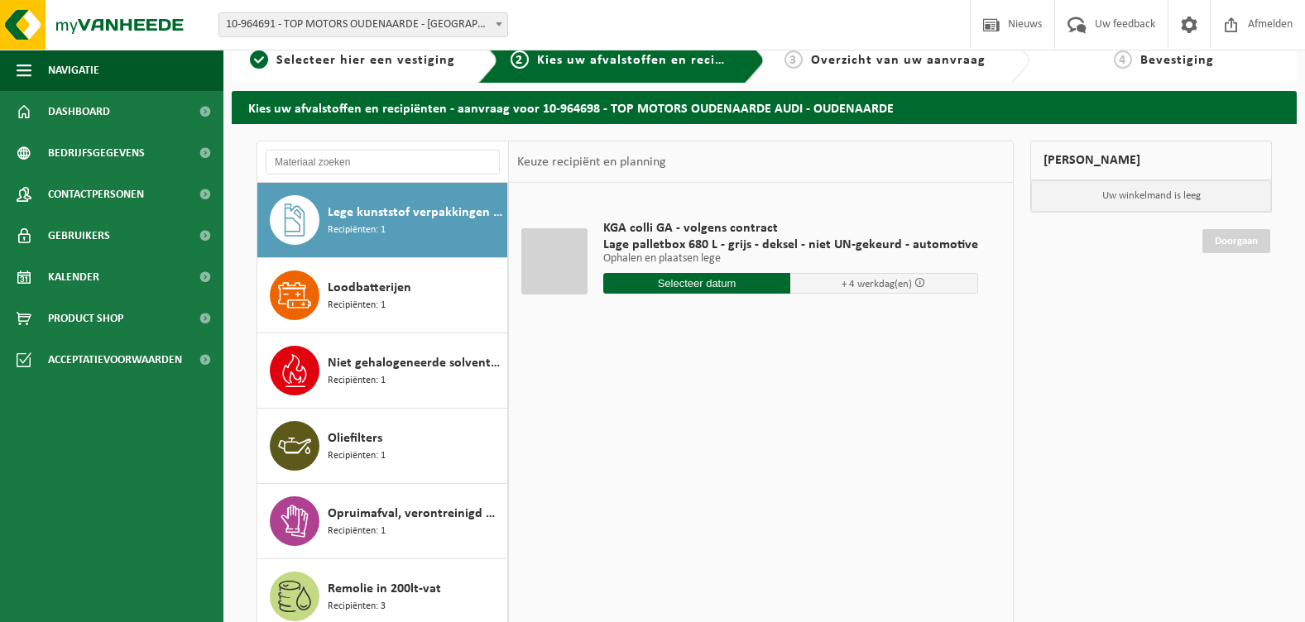
click at [704, 283] on input "text" at bounding box center [697, 283] width 188 height 21
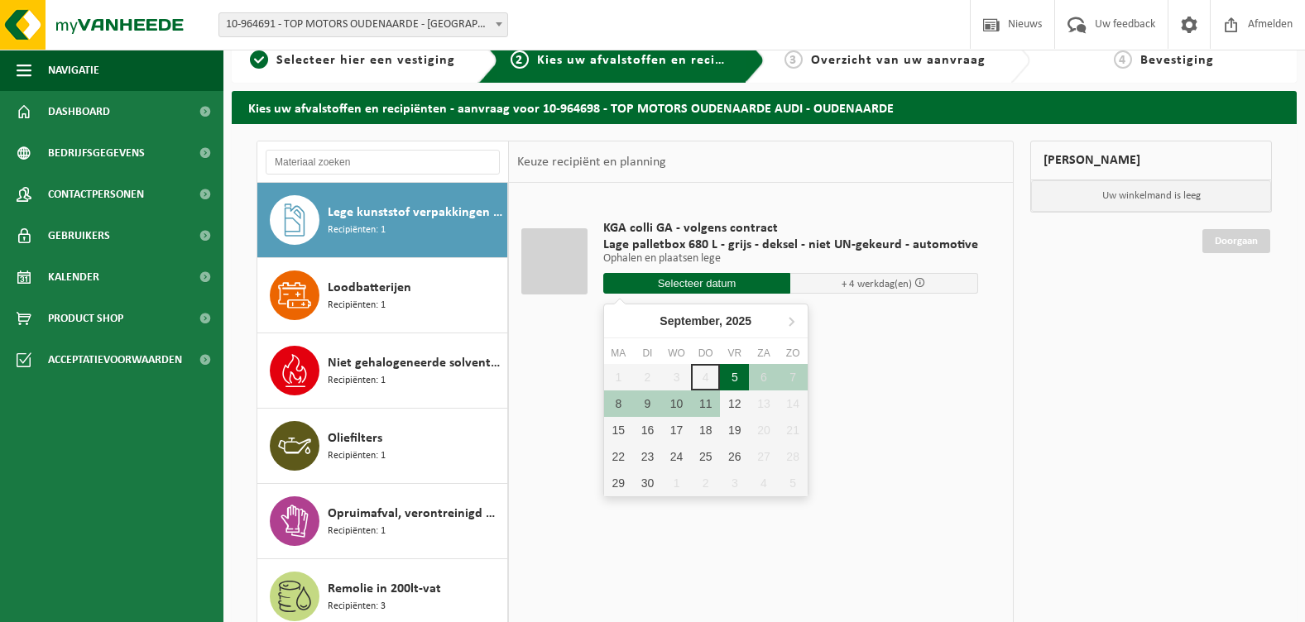
click at [735, 373] on div "5" at bounding box center [734, 377] width 29 height 26
type input "Van 2025-09-05"
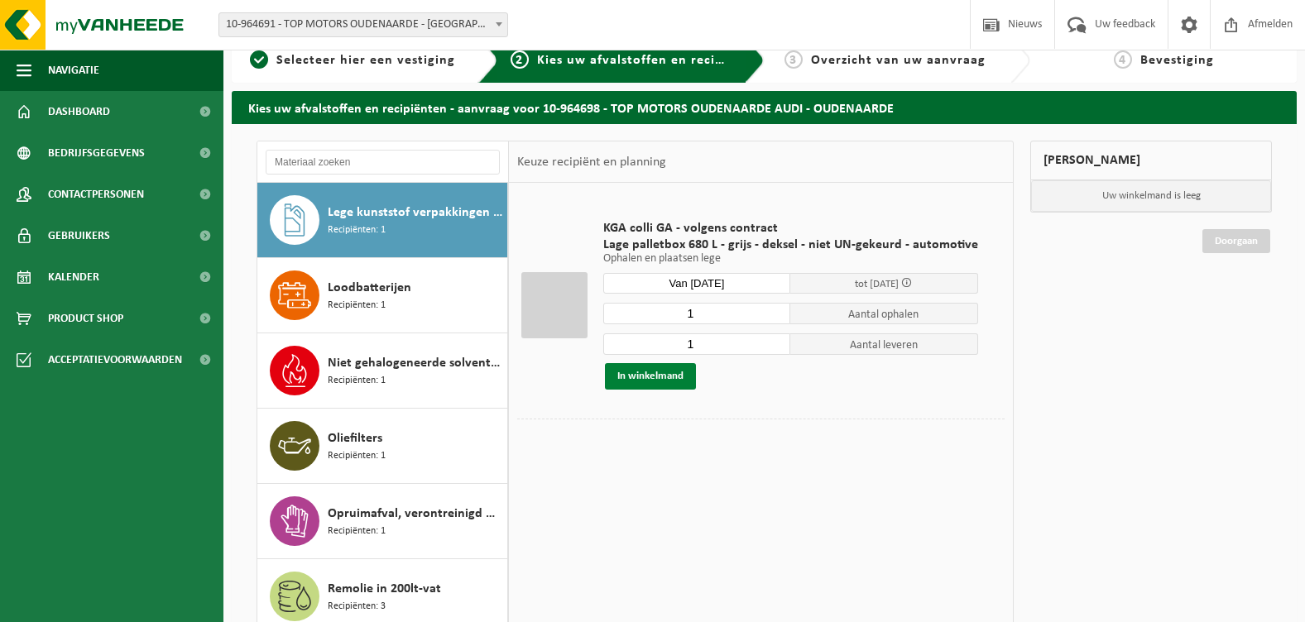
click at [637, 378] on button "In winkelmand" at bounding box center [650, 376] width 91 height 26
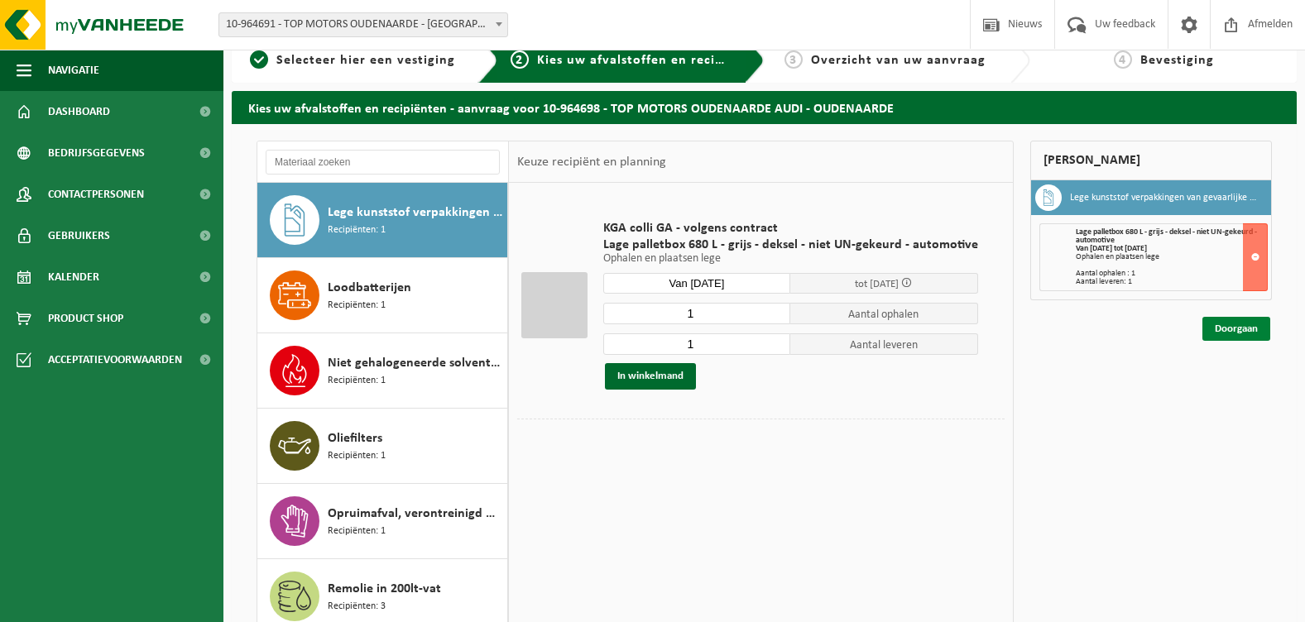
click at [1222, 329] on link "Doorgaan" at bounding box center [1236, 329] width 68 height 24
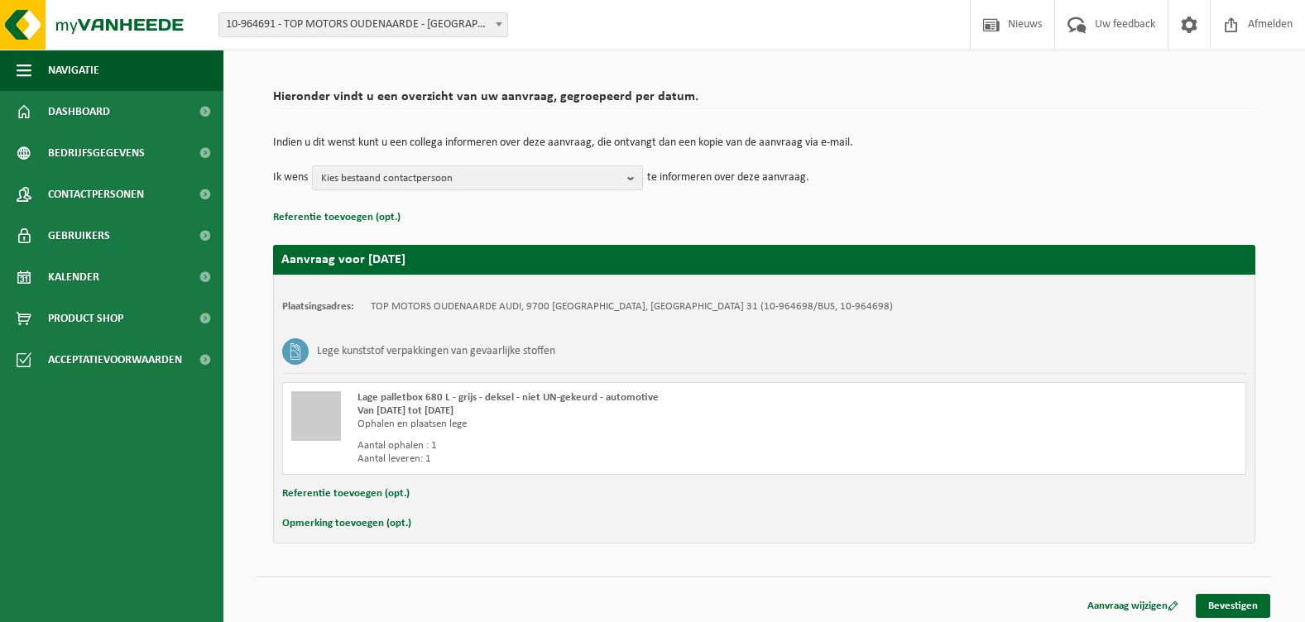
scroll to position [101, 0]
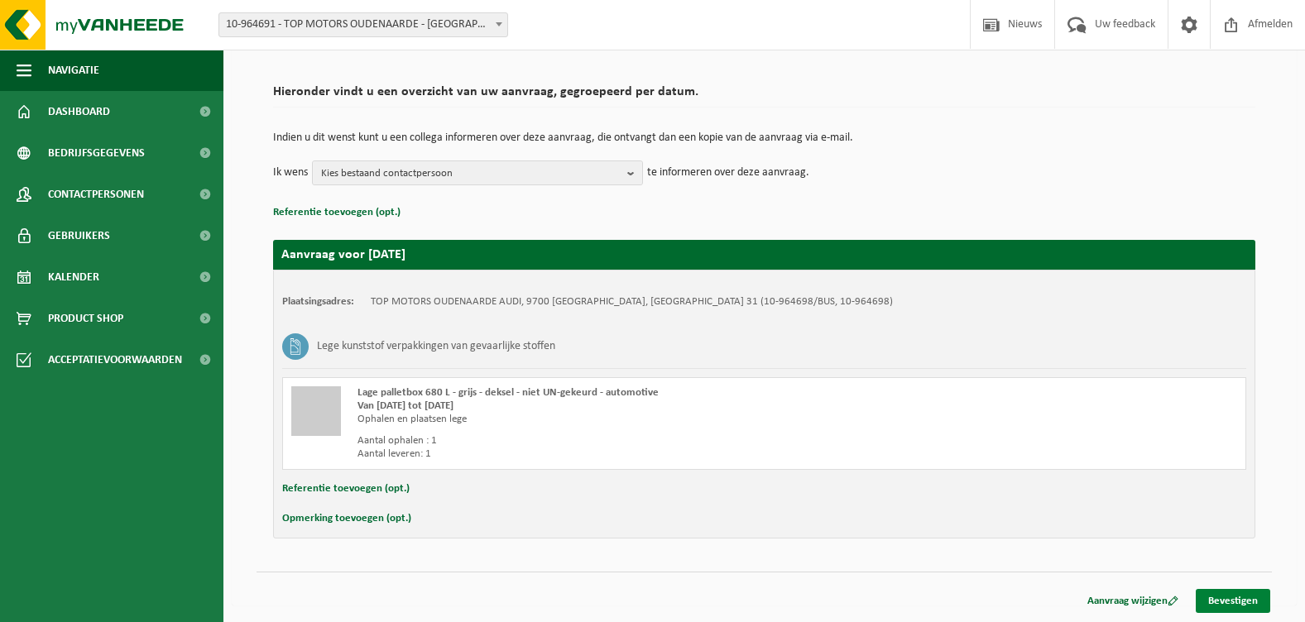
click at [1224, 600] on link "Bevestigen" at bounding box center [1233, 601] width 74 height 24
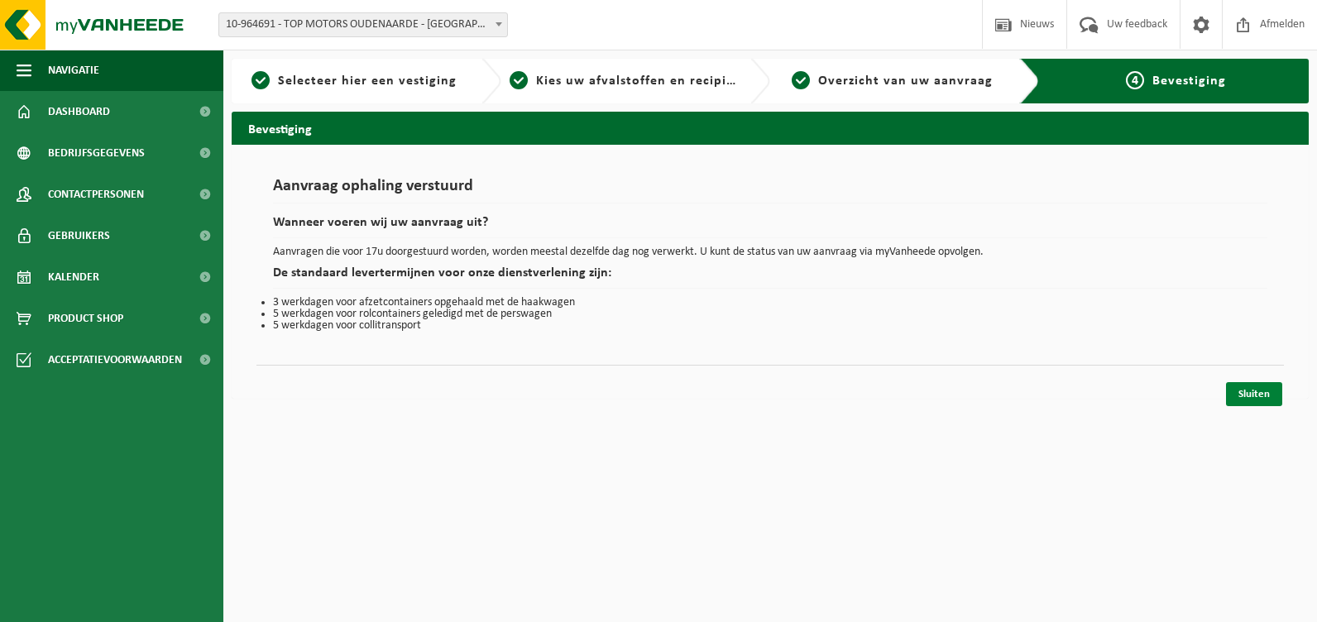
click at [1264, 396] on link "Sluiten" at bounding box center [1254, 394] width 56 height 24
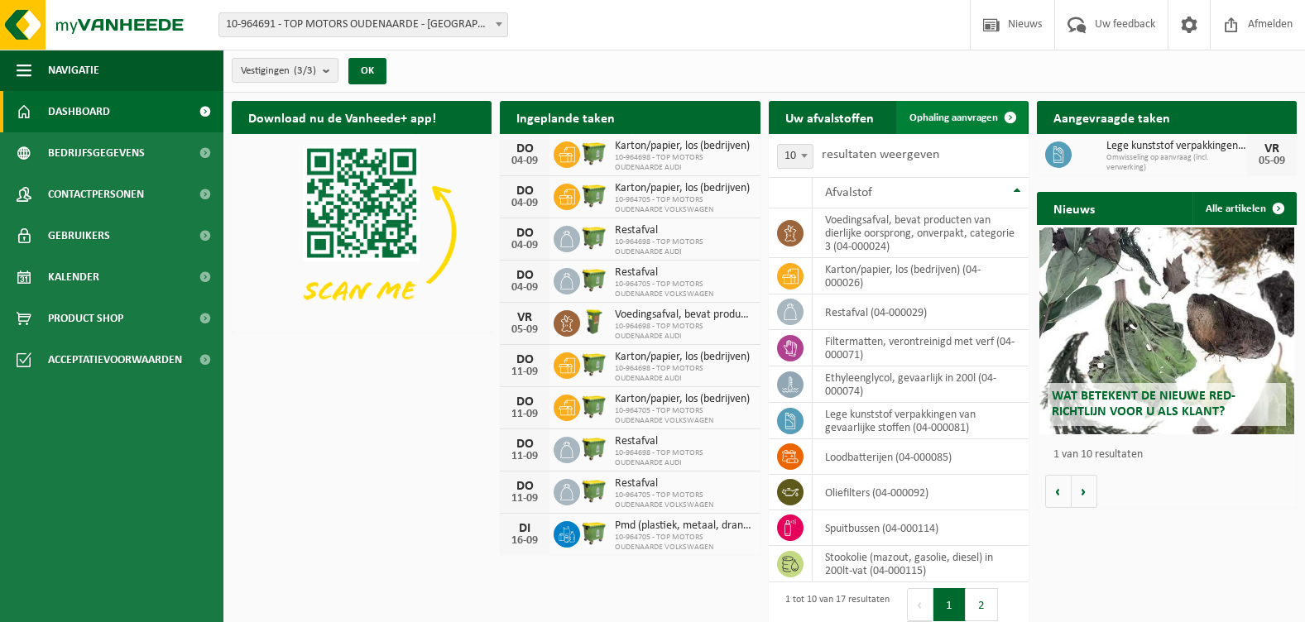
click at [985, 116] on span "Ophaling aanvragen" at bounding box center [953, 118] width 89 height 11
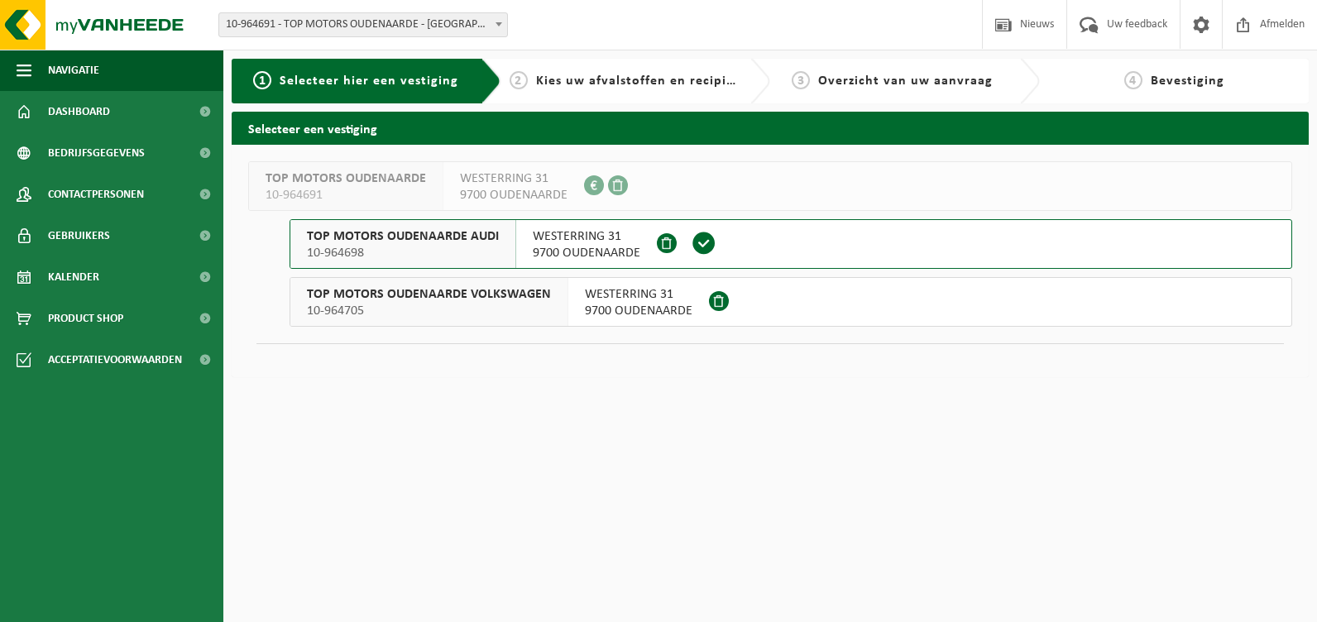
click at [430, 300] on span "TOP MOTORS OUDENAARDE VOLKSWAGEN" at bounding box center [429, 294] width 244 height 17
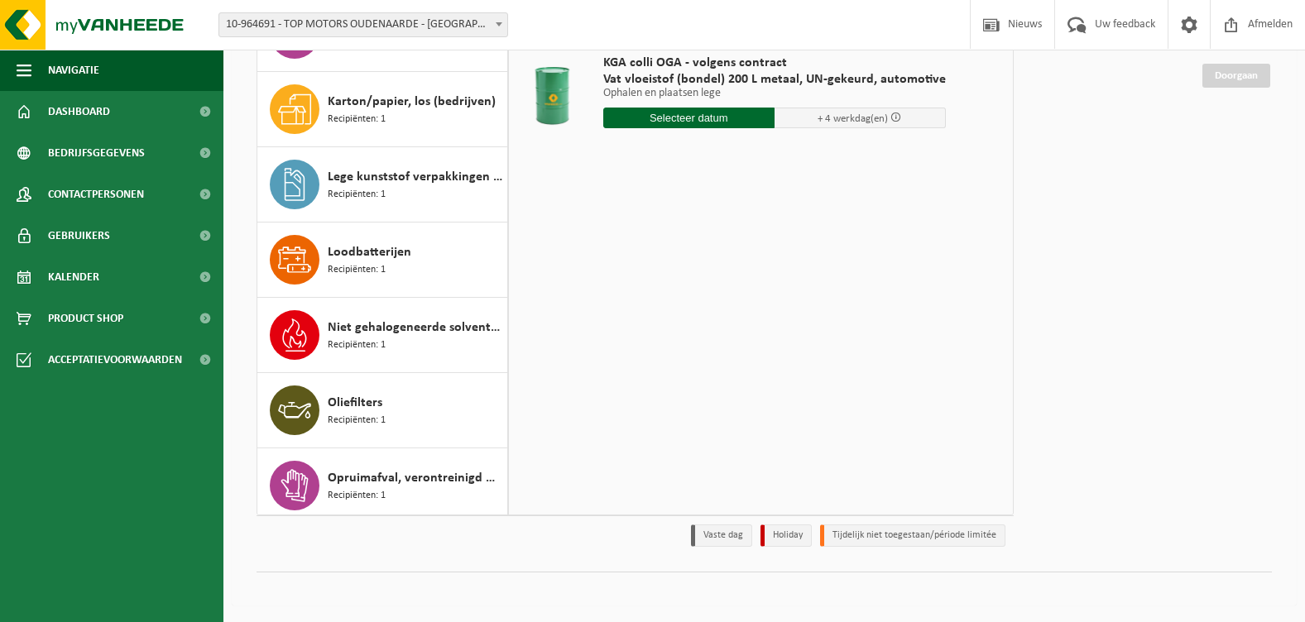
scroll to position [142, 0]
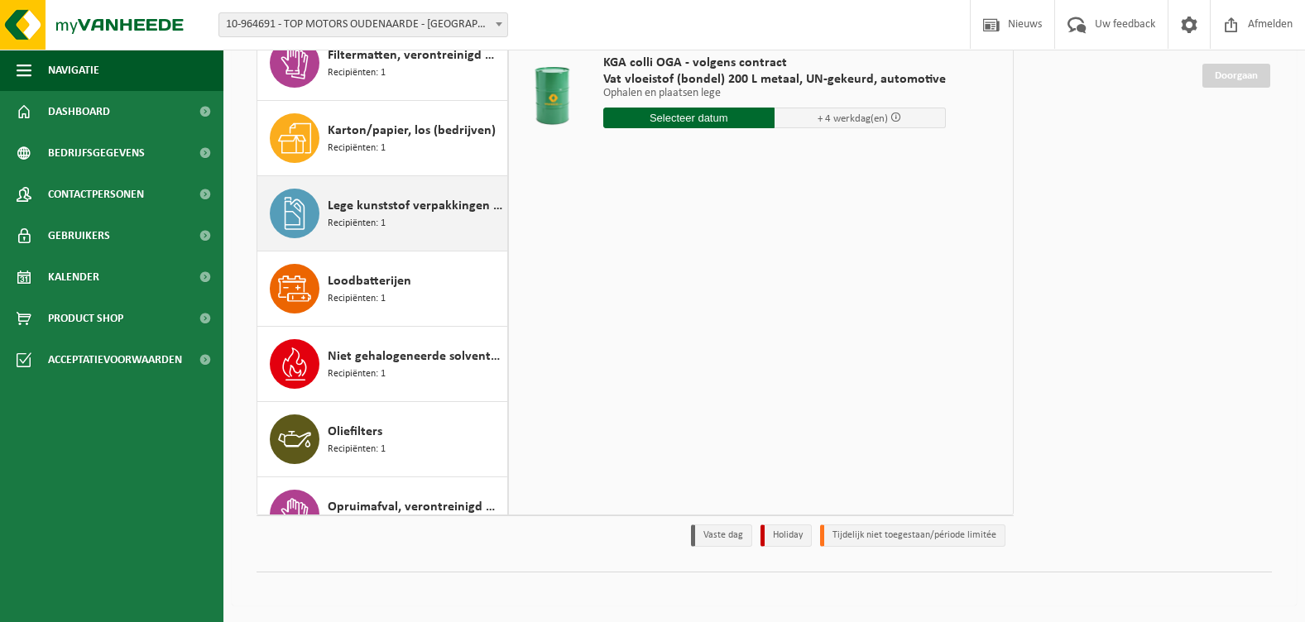
click at [363, 211] on span "Lege kunststof verpakkingen van gevaarlijke stoffen" at bounding box center [415, 206] width 175 height 20
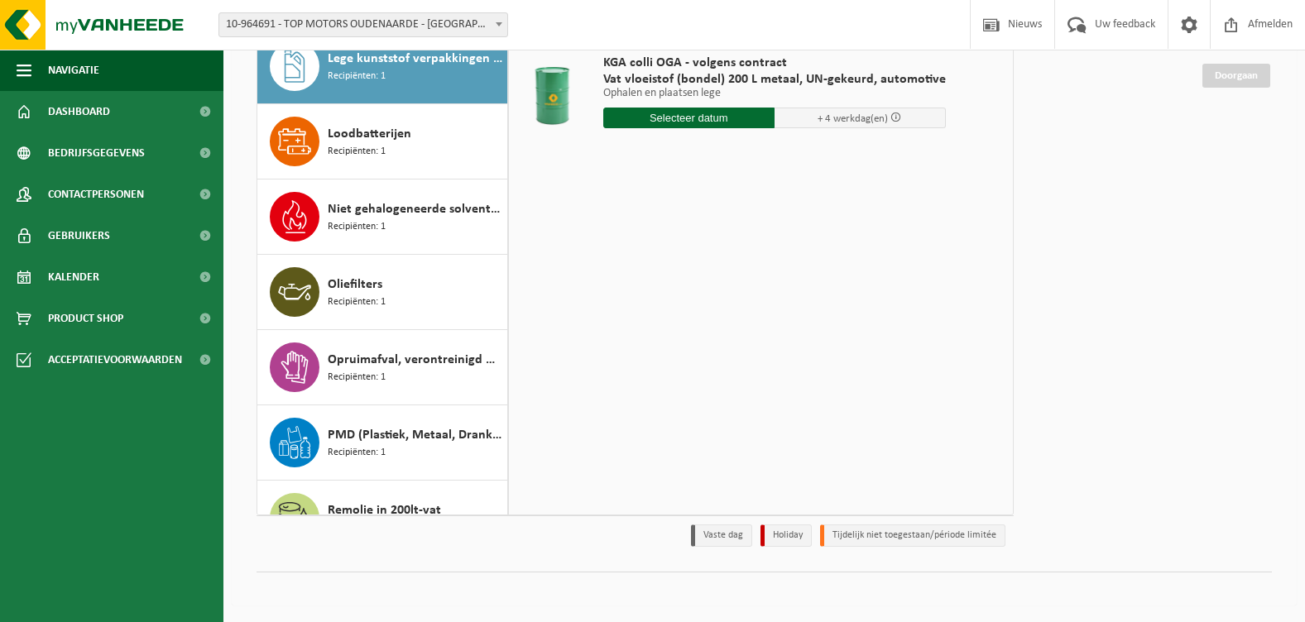
scroll to position [301, 0]
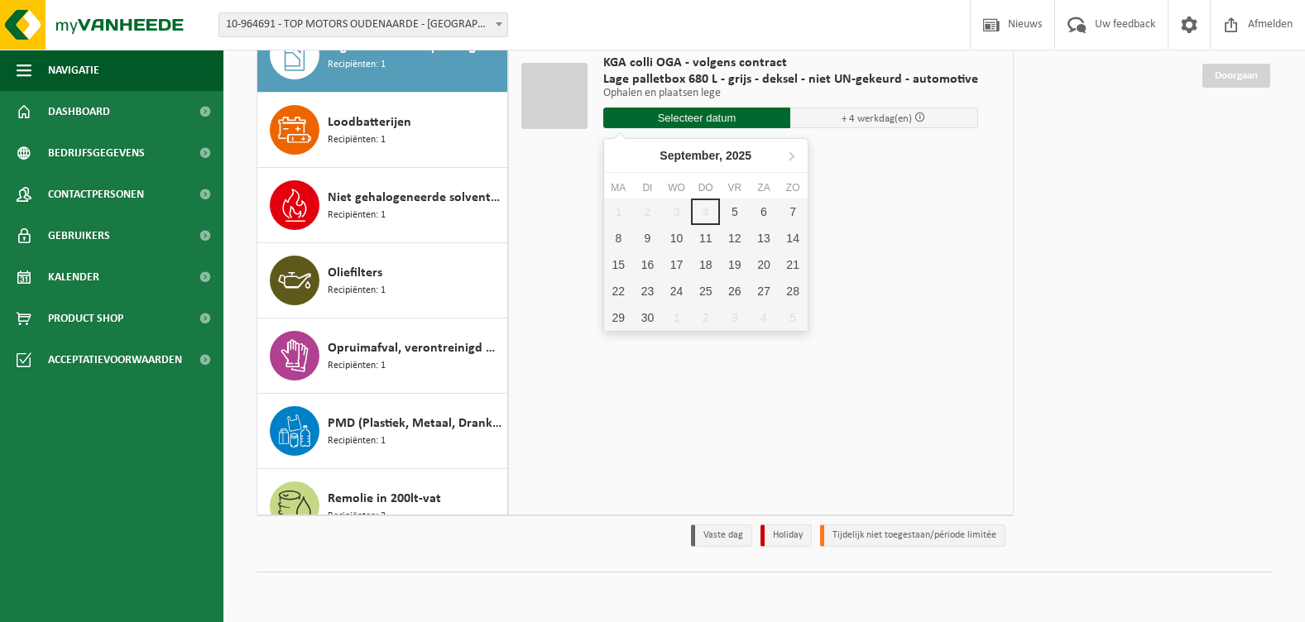
click at [708, 117] on input "text" at bounding box center [697, 118] width 188 height 21
click at [746, 213] on div "5" at bounding box center [734, 212] width 29 height 26
type input "Van 2025-09-05"
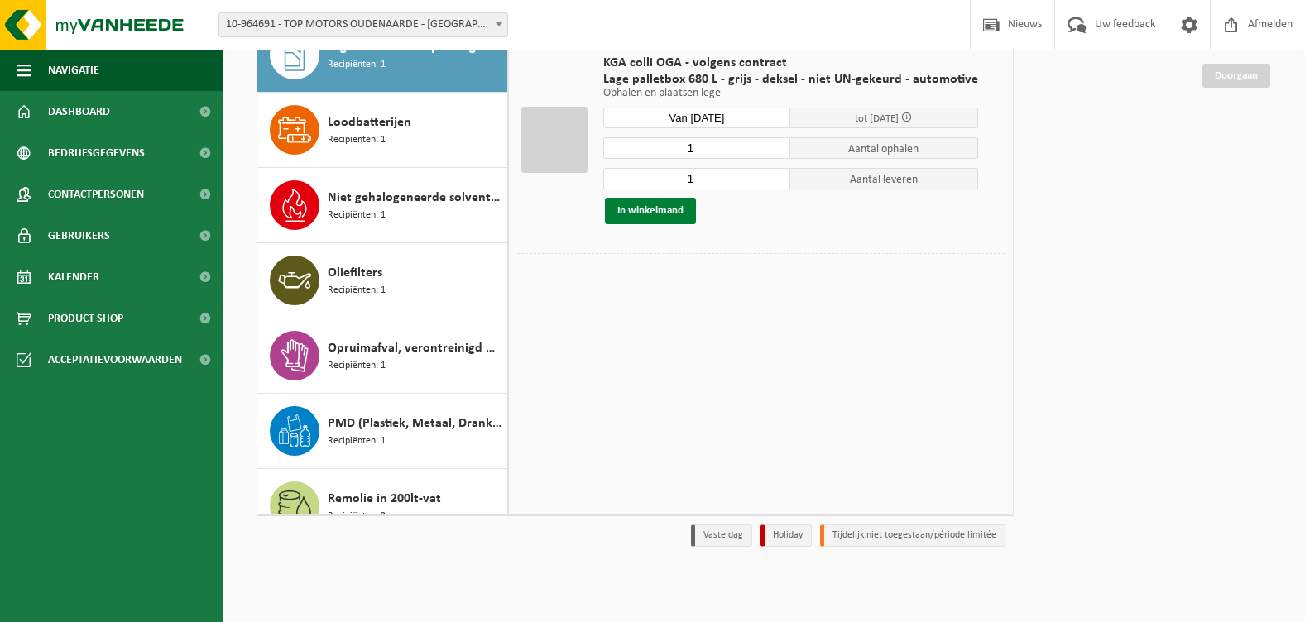
click at [674, 211] on button "In winkelmand" at bounding box center [650, 211] width 91 height 26
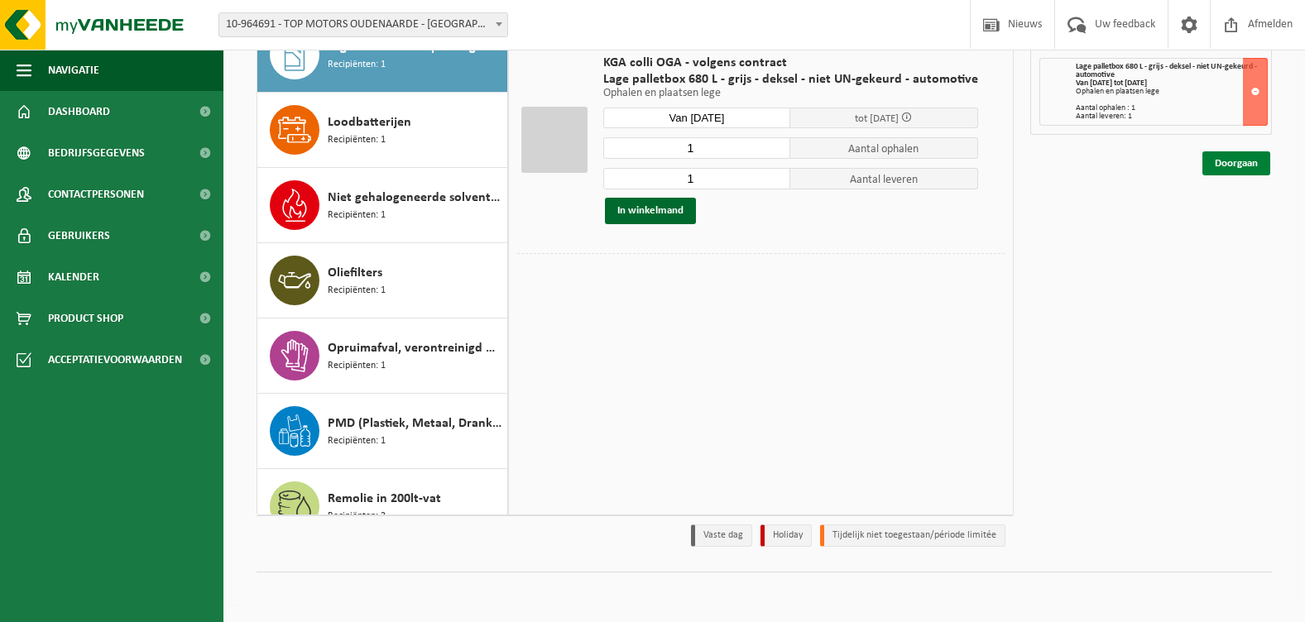
click at [1226, 161] on link "Doorgaan" at bounding box center [1236, 163] width 68 height 24
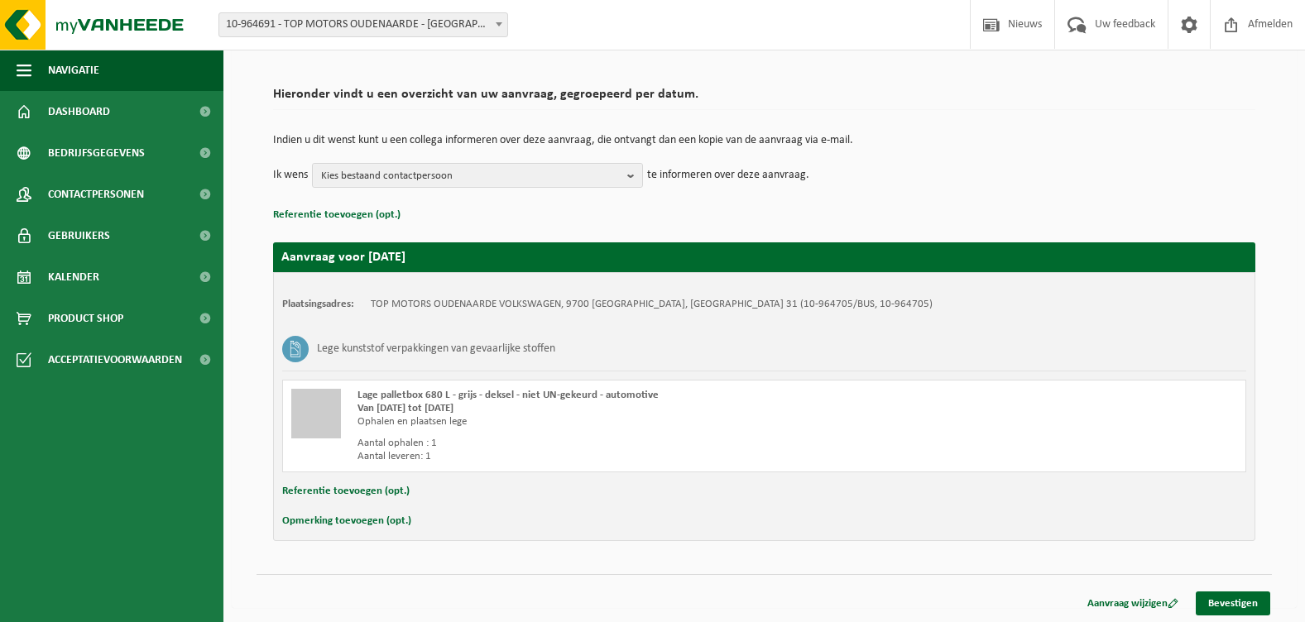
scroll to position [101, 0]
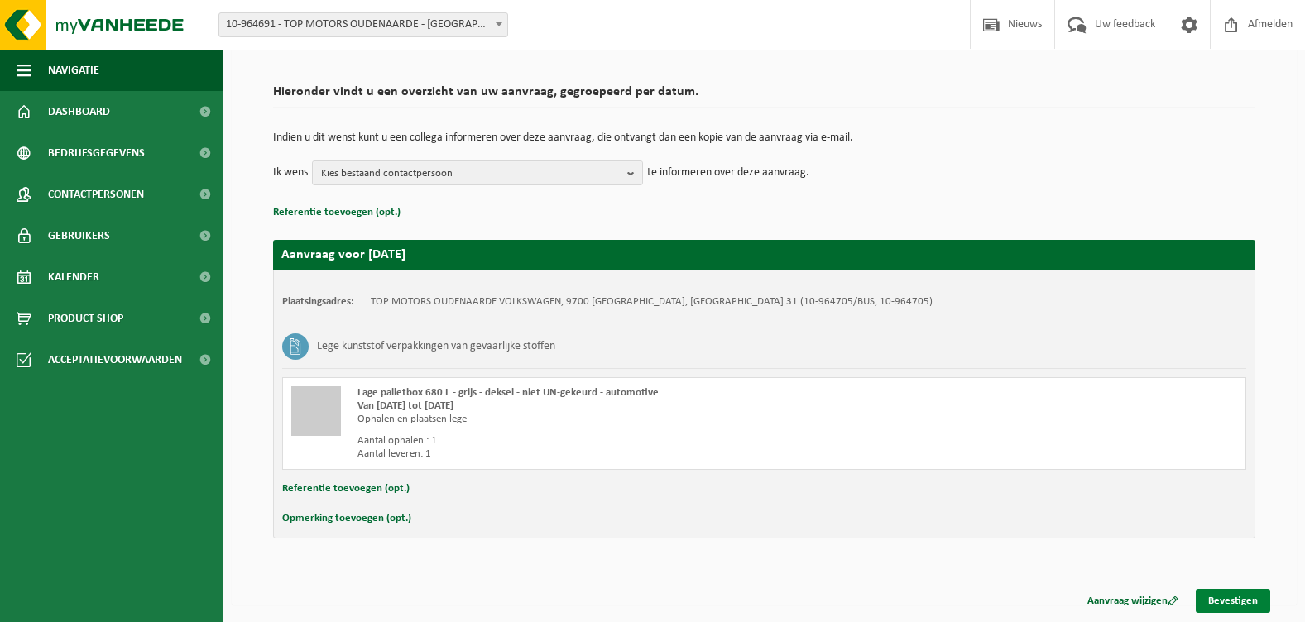
click at [1240, 599] on link "Bevestigen" at bounding box center [1233, 601] width 74 height 24
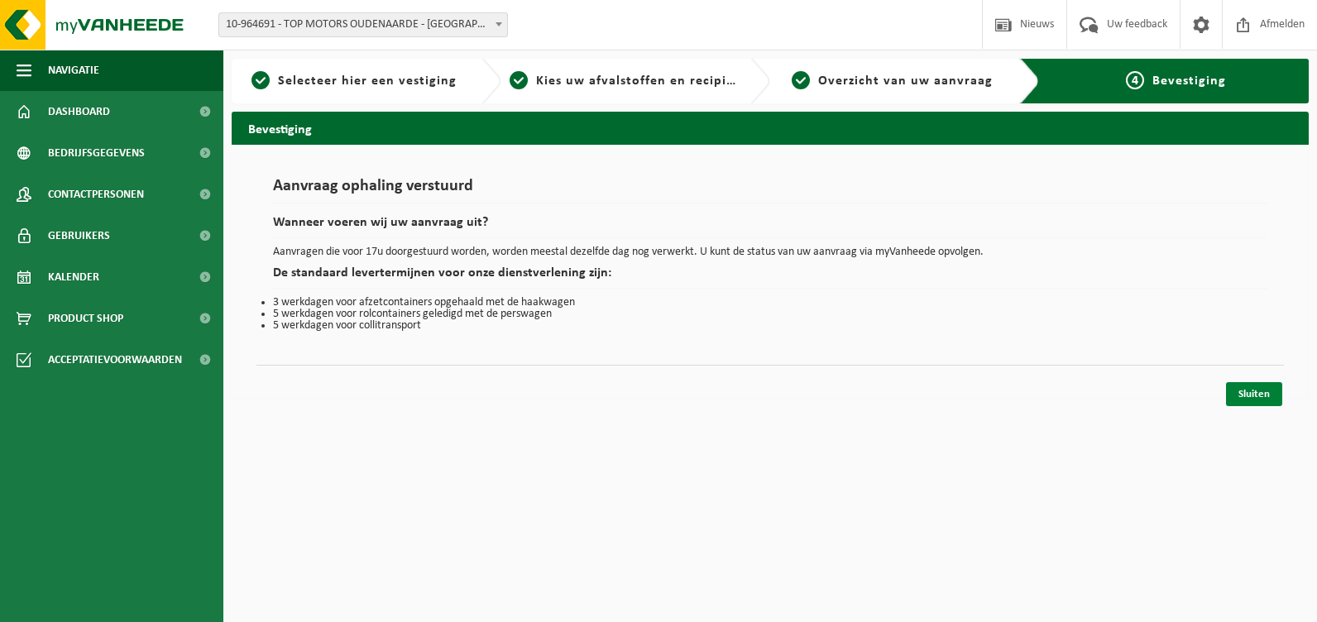
click at [1257, 393] on link "Sluiten" at bounding box center [1254, 394] width 56 height 24
